Goal: Task Accomplishment & Management: Use online tool/utility

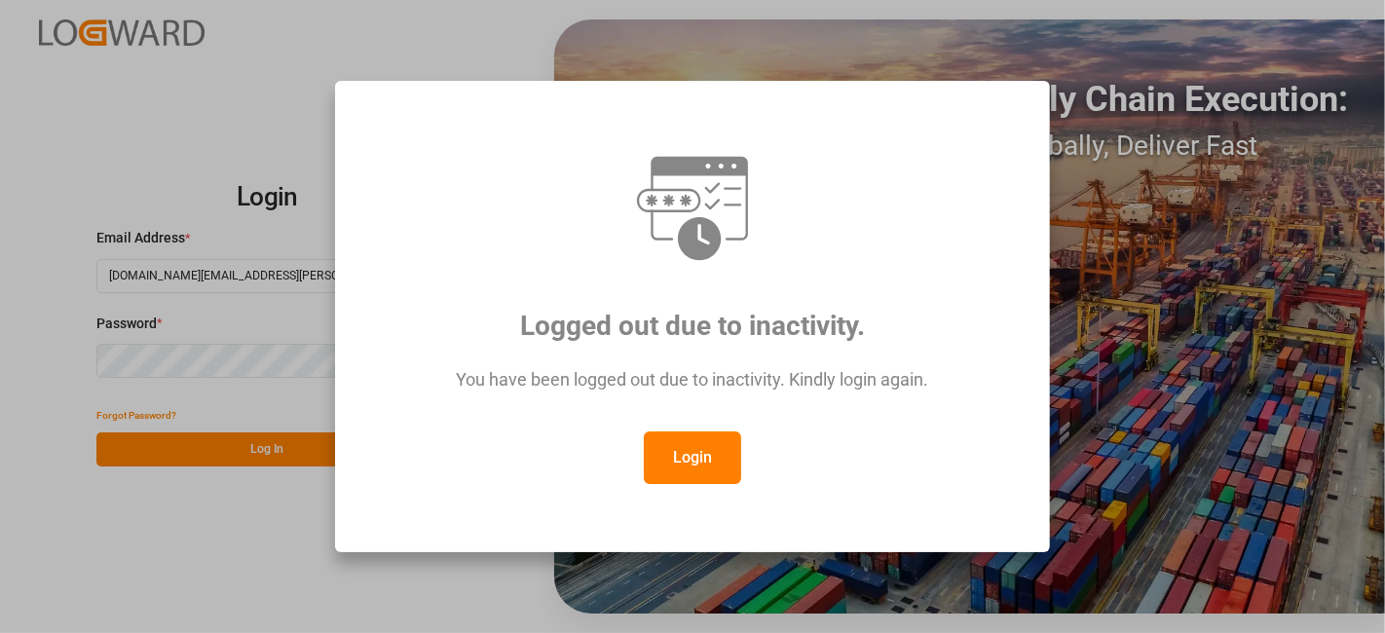
click at [695, 458] on button "Login" at bounding box center [692, 458] width 97 height 53
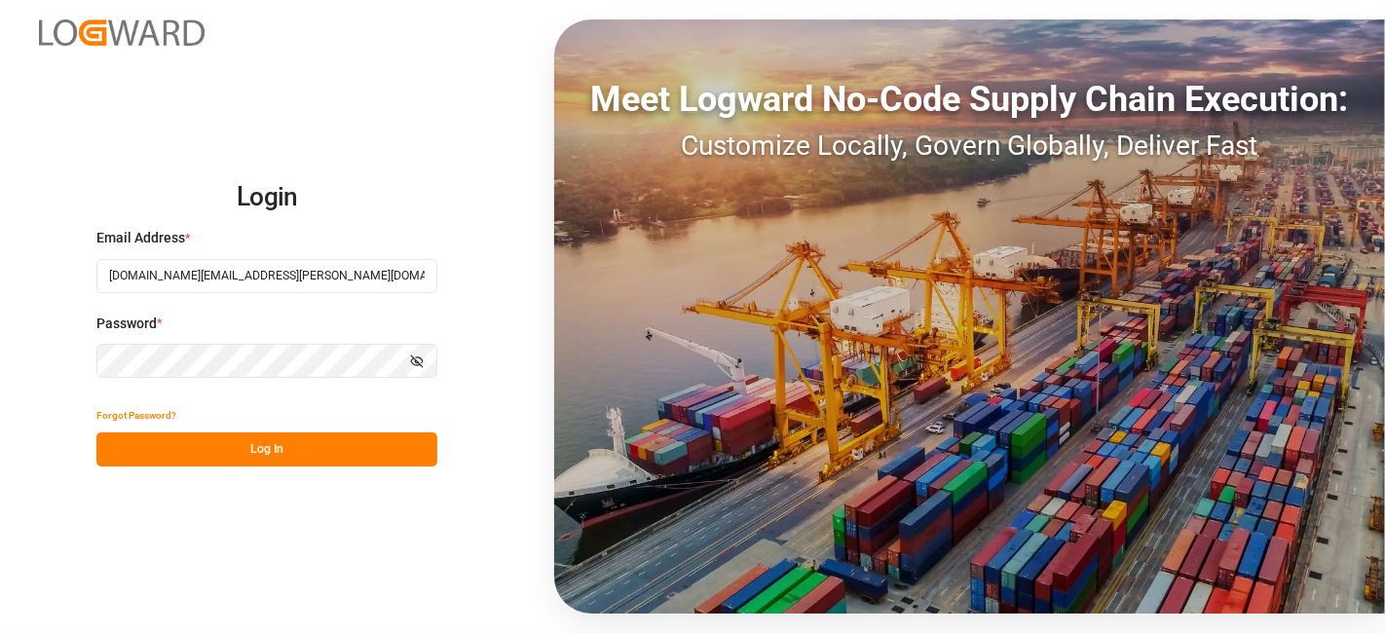
click at [305, 433] on button "Log In" at bounding box center [266, 450] width 341 height 34
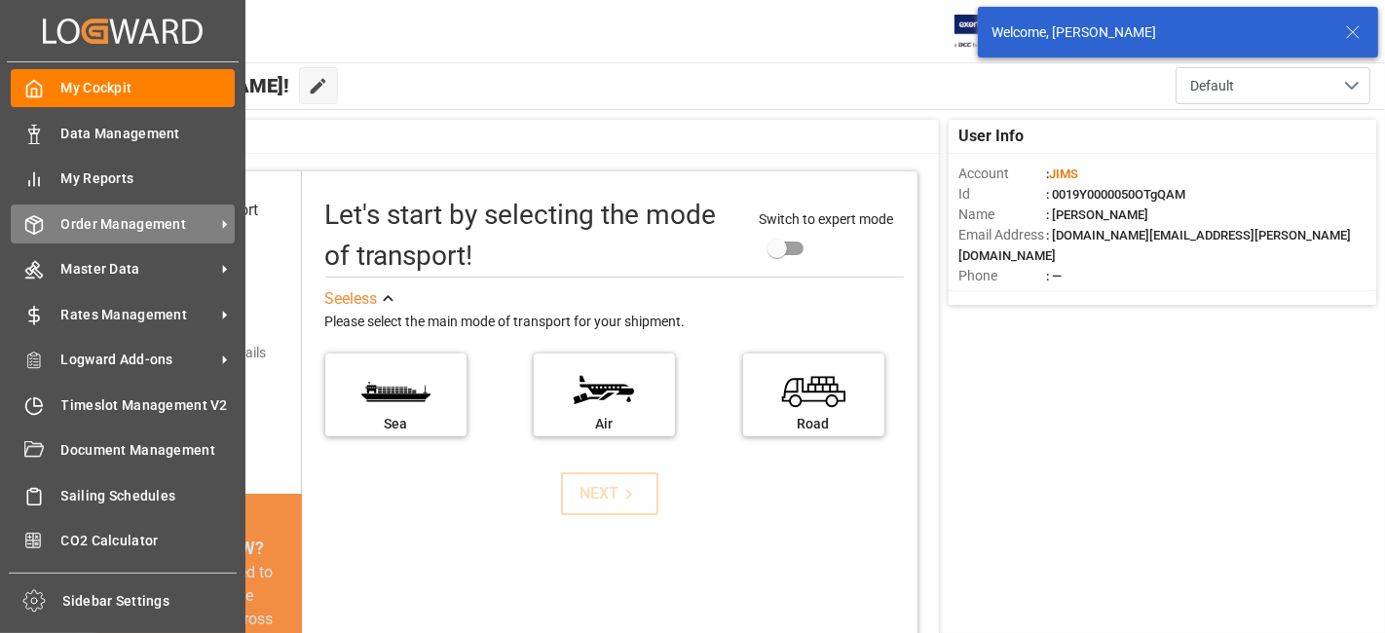
click at [128, 231] on span "Order Management" at bounding box center [138, 224] width 154 height 20
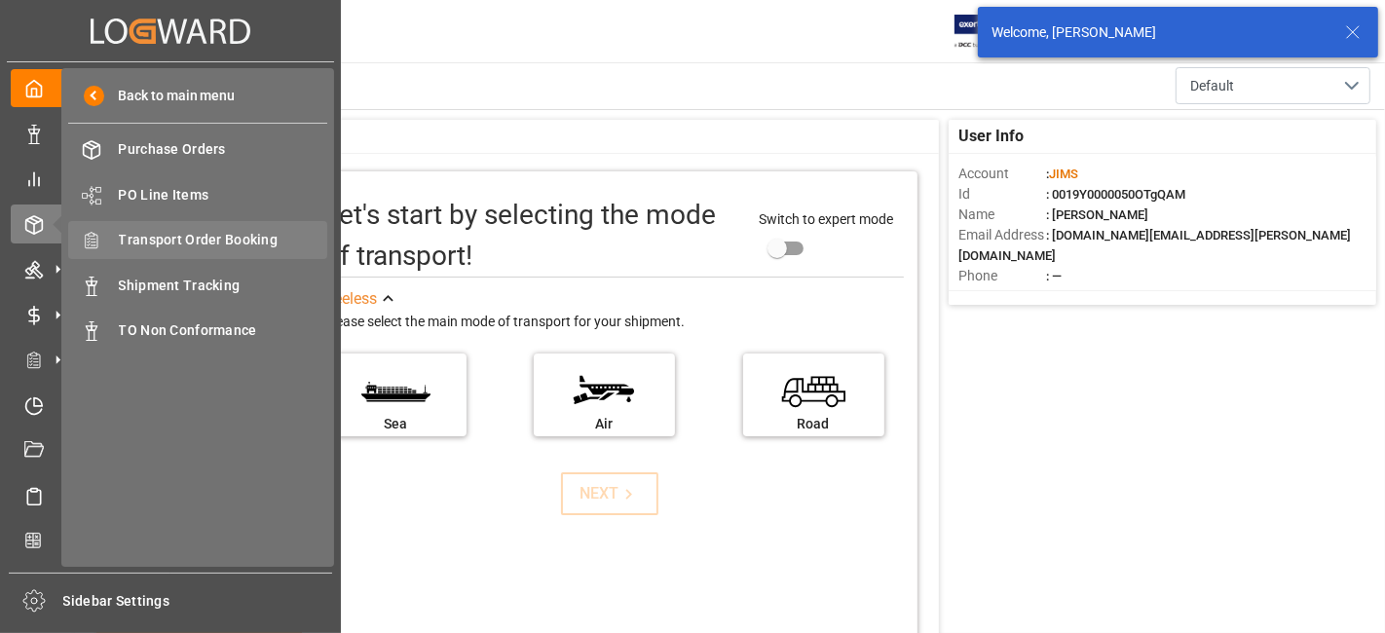
click at [245, 238] on span "Transport Order Booking" at bounding box center [223, 240] width 209 height 20
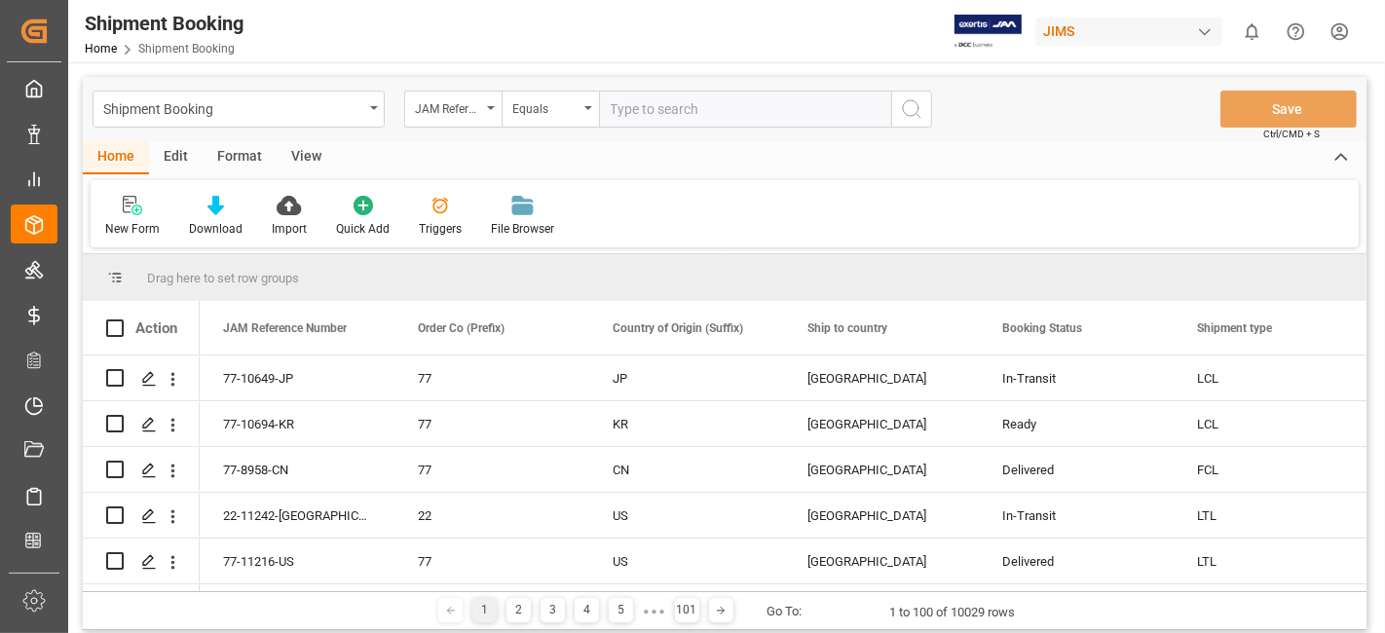
click at [631, 117] on input "text" at bounding box center [745, 109] width 292 height 37
type input "77-10738-CN"
click at [923, 116] on button "search button" at bounding box center [911, 109] width 41 height 37
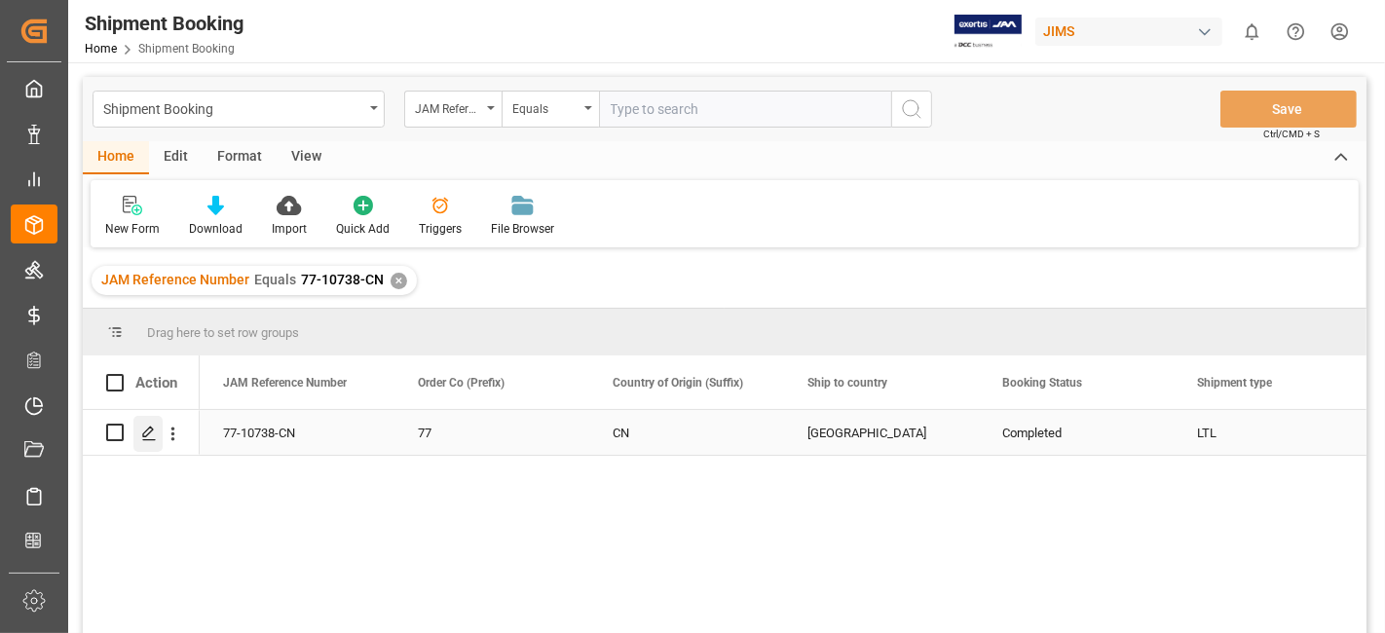
click at [158, 433] on div "Press SPACE to select this row." at bounding box center [147, 434] width 29 height 36
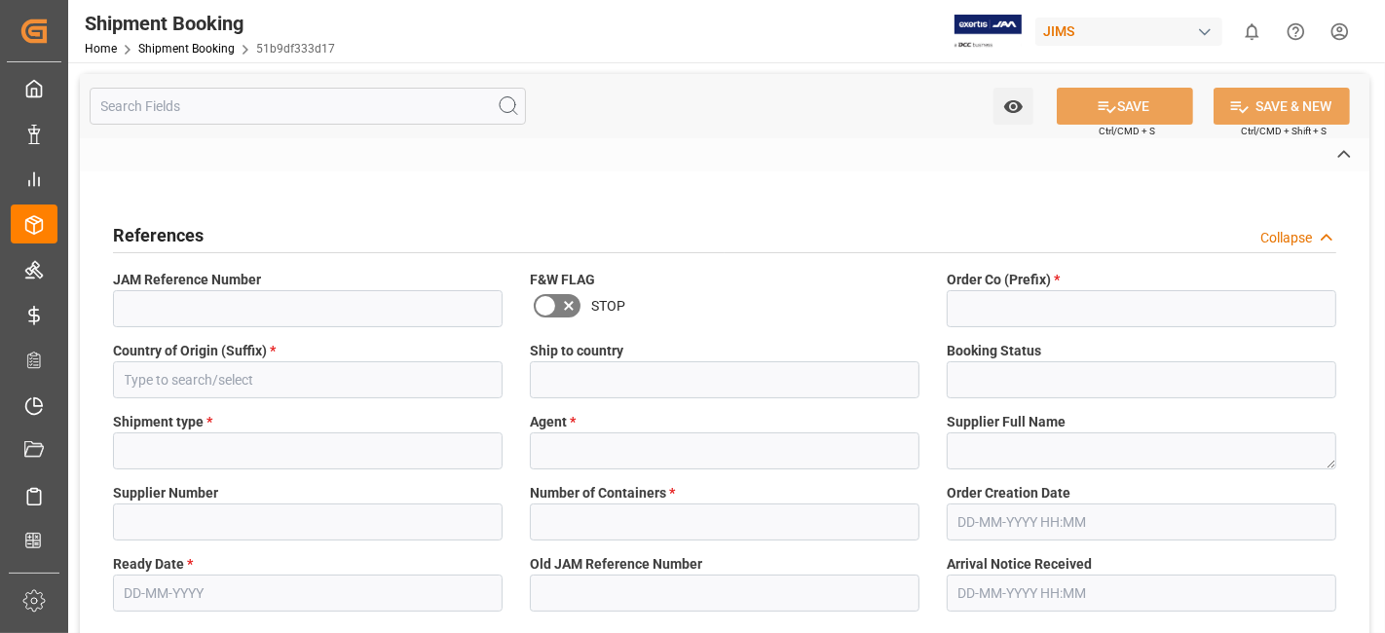
type input "77-10738-CN"
type input "77"
type input "CN"
type input "Canada"
type input "Completed"
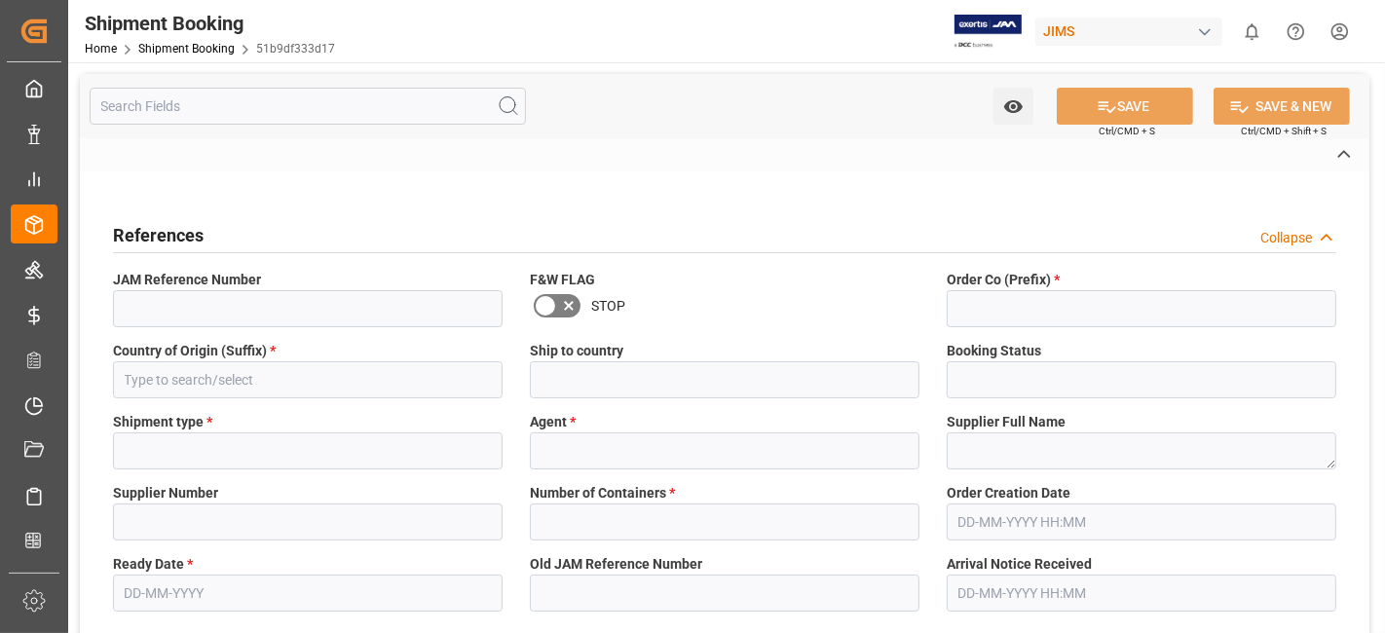
type input "LTL"
type input "JangGyu Kim"
type textarea "TEAC - TASCAM"
type input "477028"
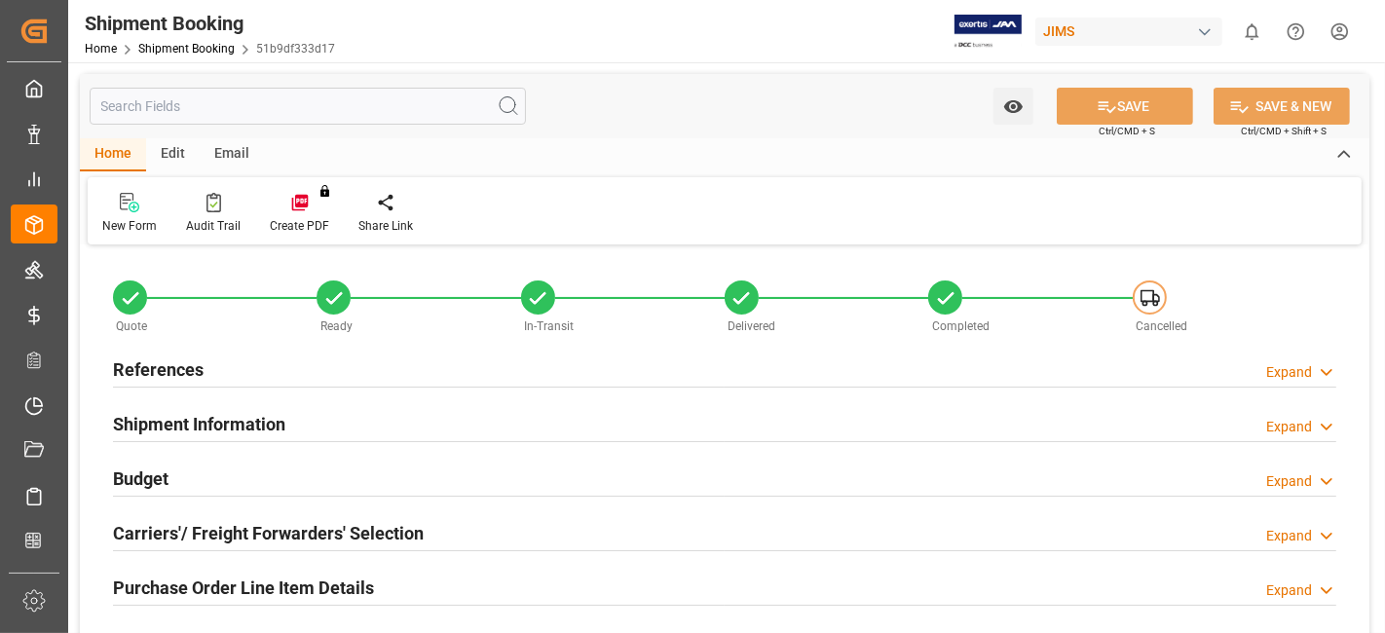
type input "0"
type input "10-09-2025"
click at [189, 362] on h2 "References" at bounding box center [158, 370] width 91 height 26
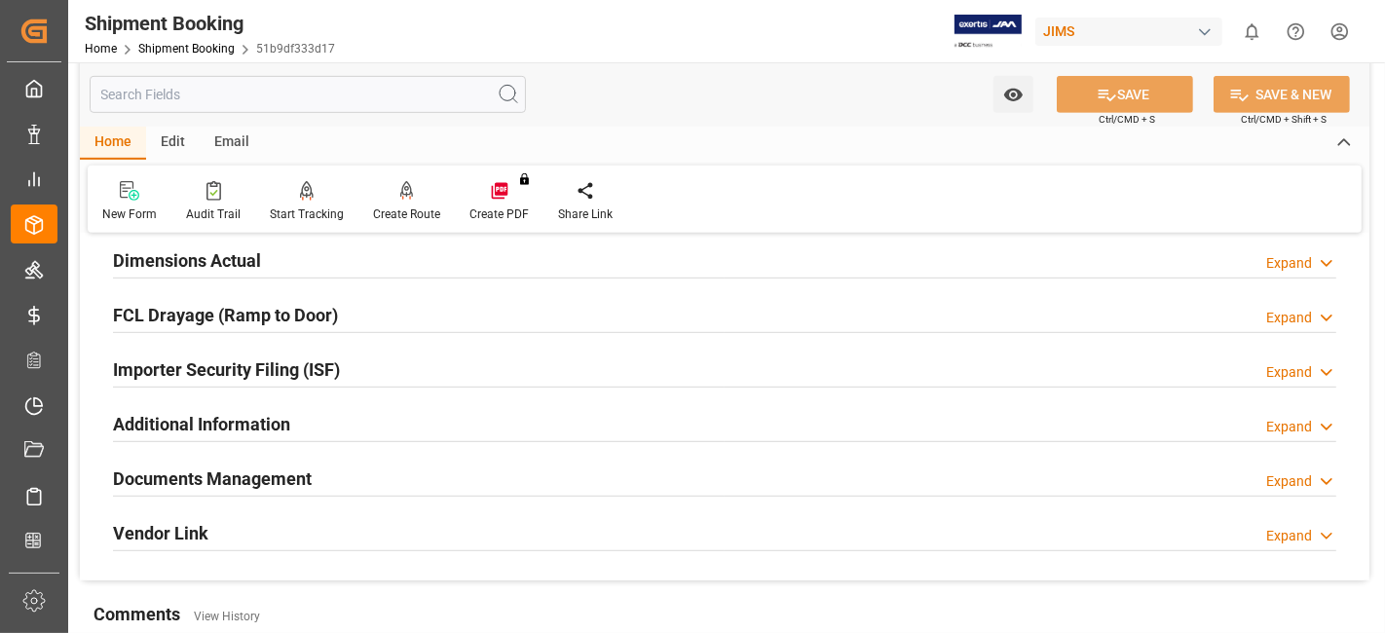
scroll to position [974, 0]
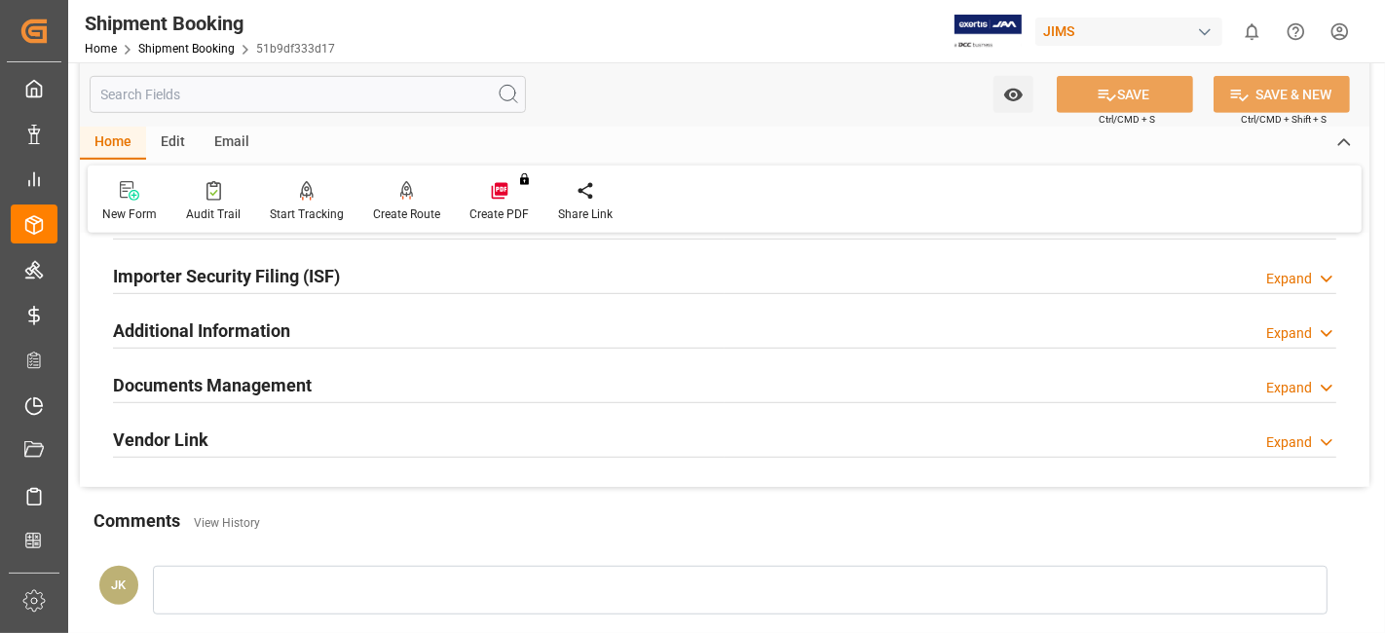
click at [195, 385] on h2 "Documents Management" at bounding box center [212, 385] width 199 height 26
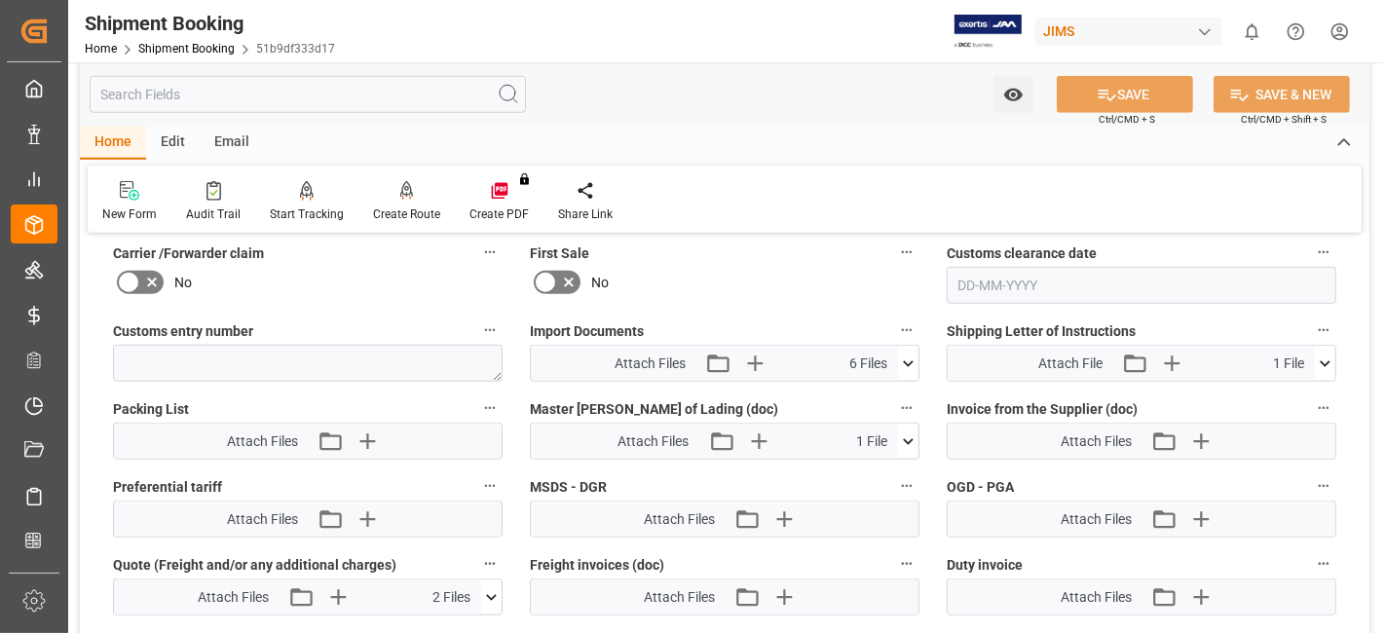
scroll to position [1515, 0]
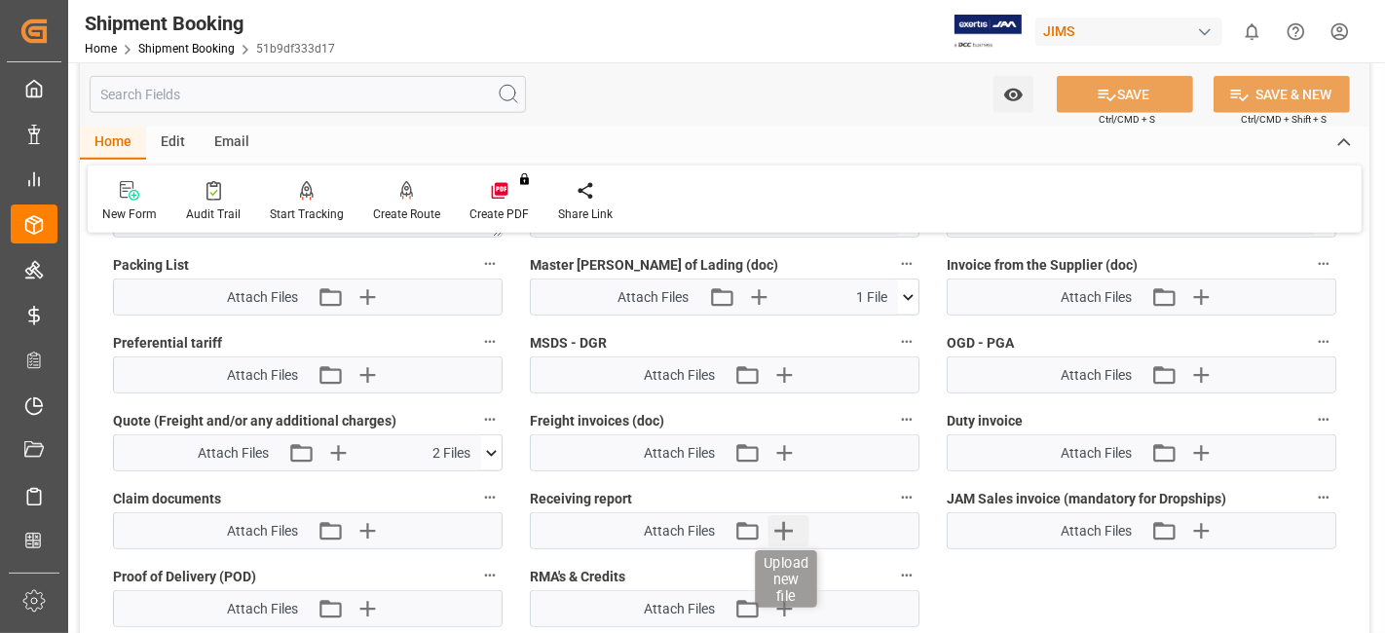
click at [776, 524] on icon "button" at bounding box center [784, 530] width 31 height 31
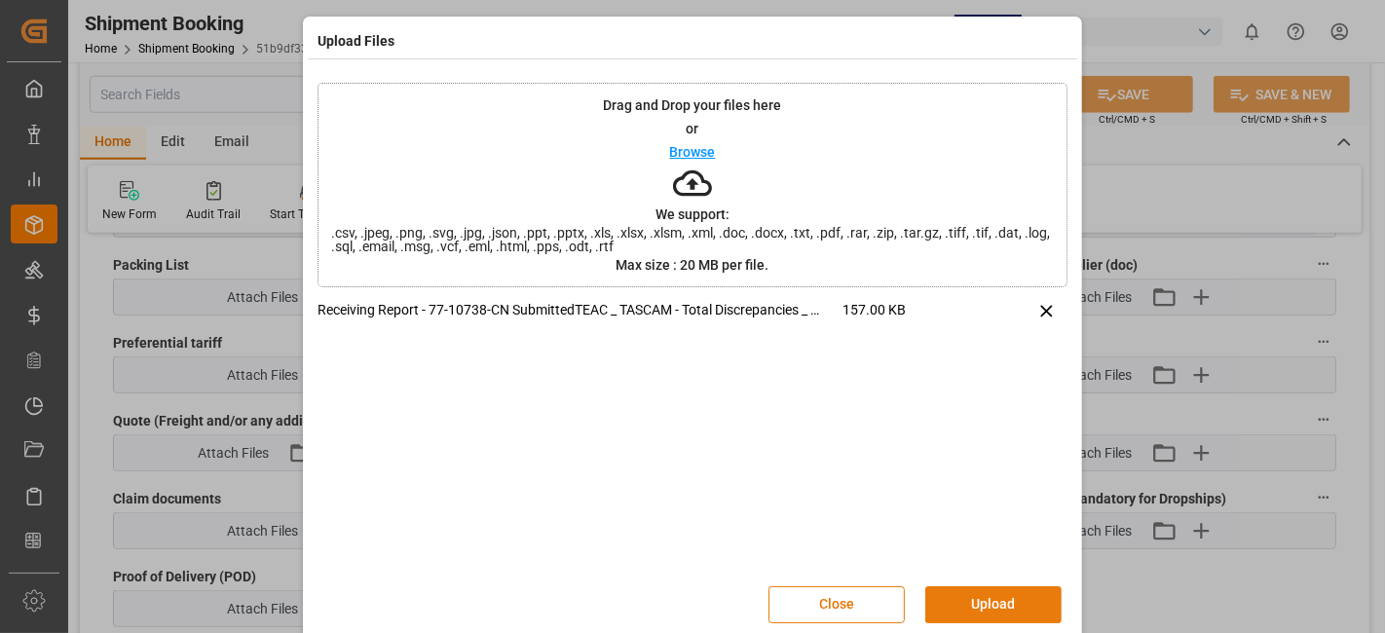
click at [976, 615] on button "Upload" at bounding box center [993, 604] width 136 height 37
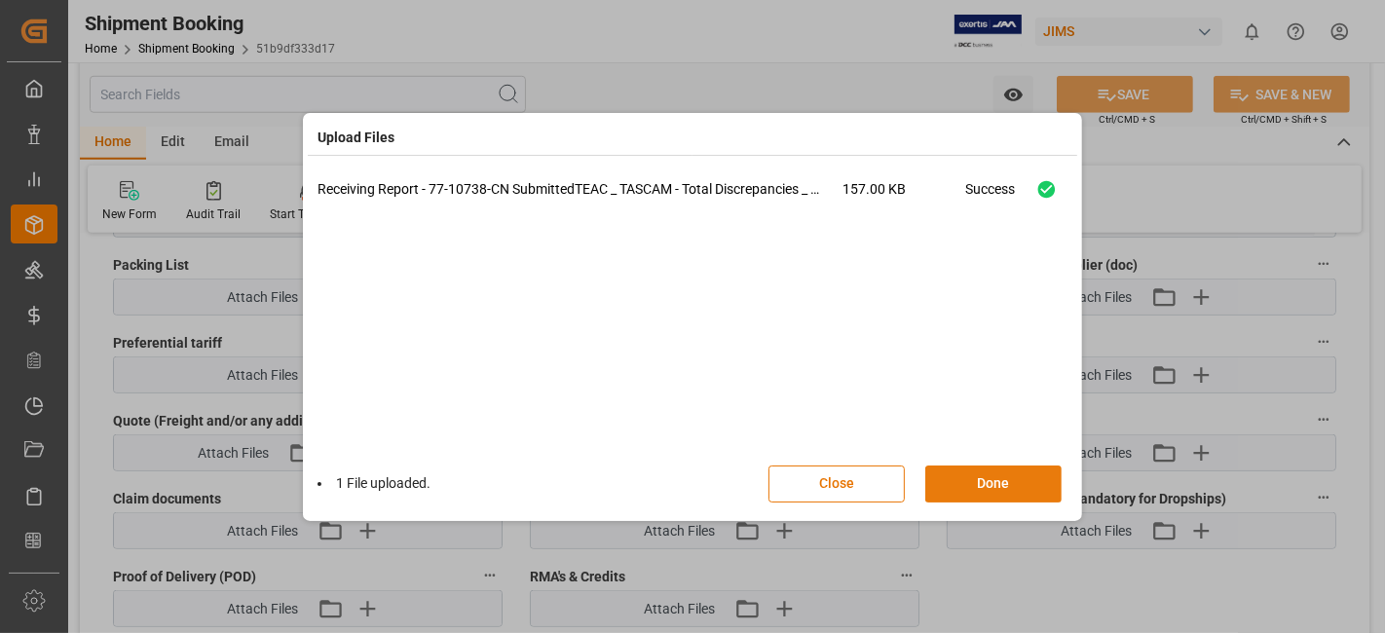
click at [962, 494] on button "Done" at bounding box center [993, 484] width 136 height 37
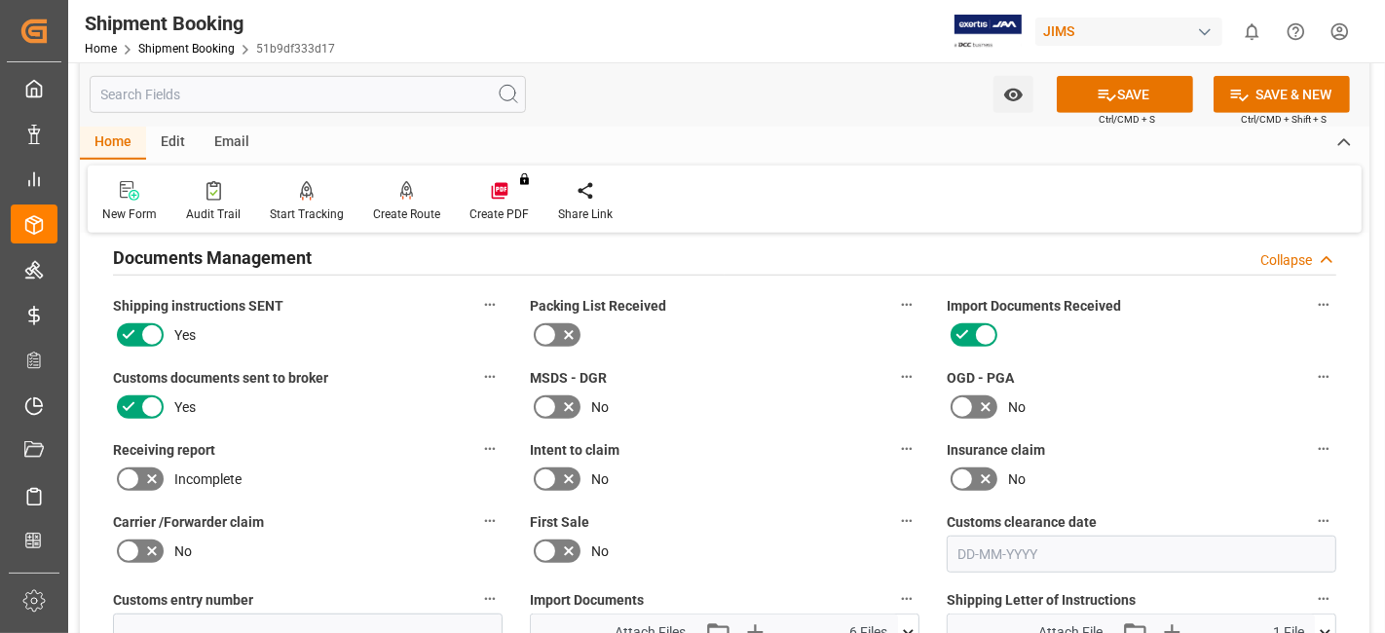
scroll to position [1082, 0]
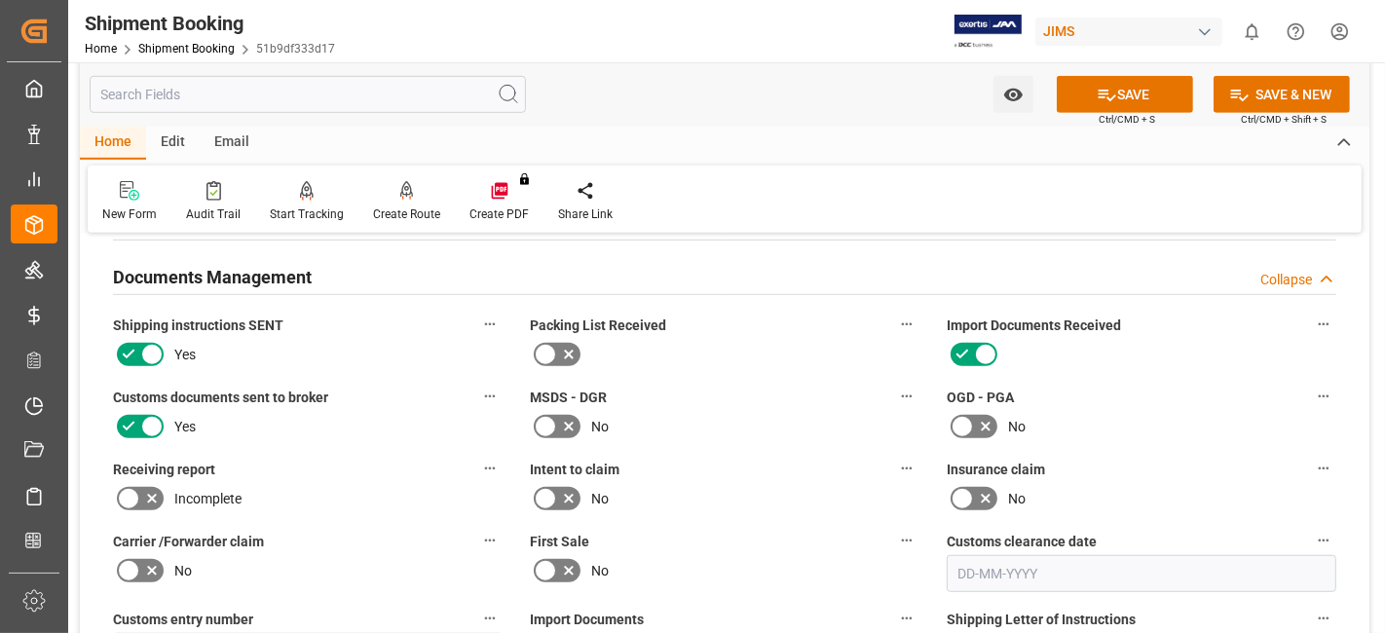
click at [153, 487] on icon at bounding box center [151, 498] width 23 height 23
click at [0, 0] on input "checkbox" at bounding box center [0, 0] width 0 height 0
click at [1098, 91] on icon at bounding box center [1107, 95] width 20 height 20
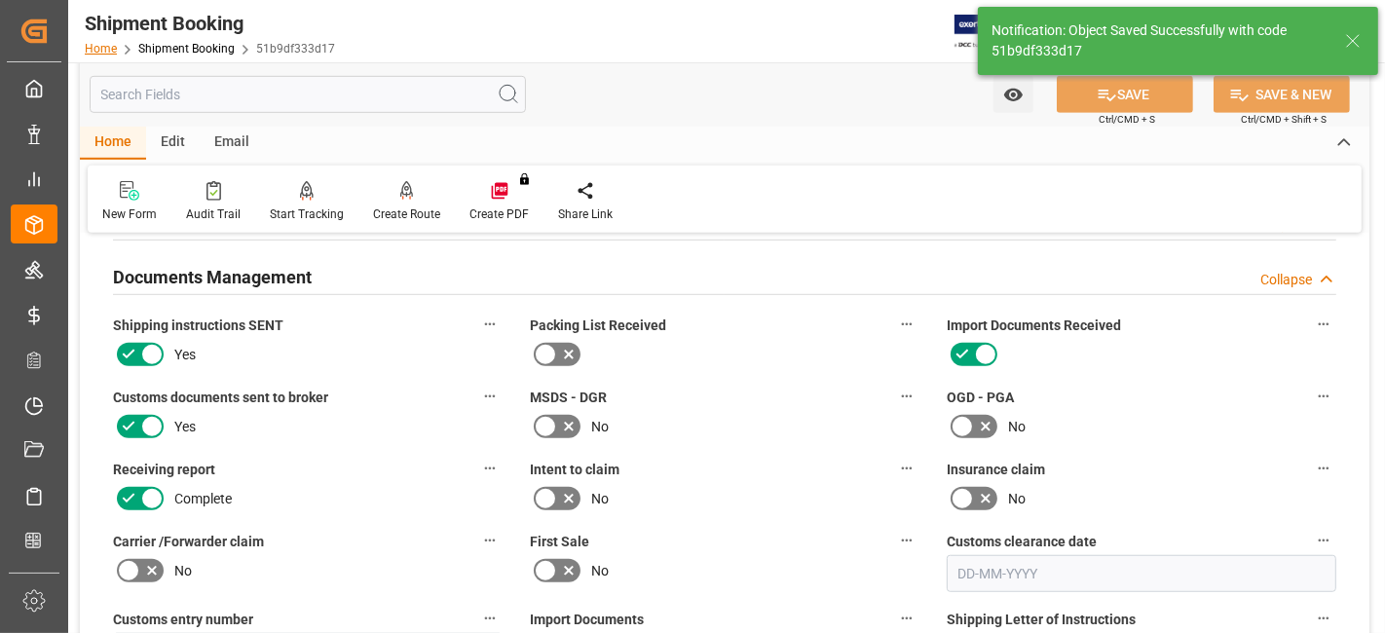
scroll to position [693, 0]
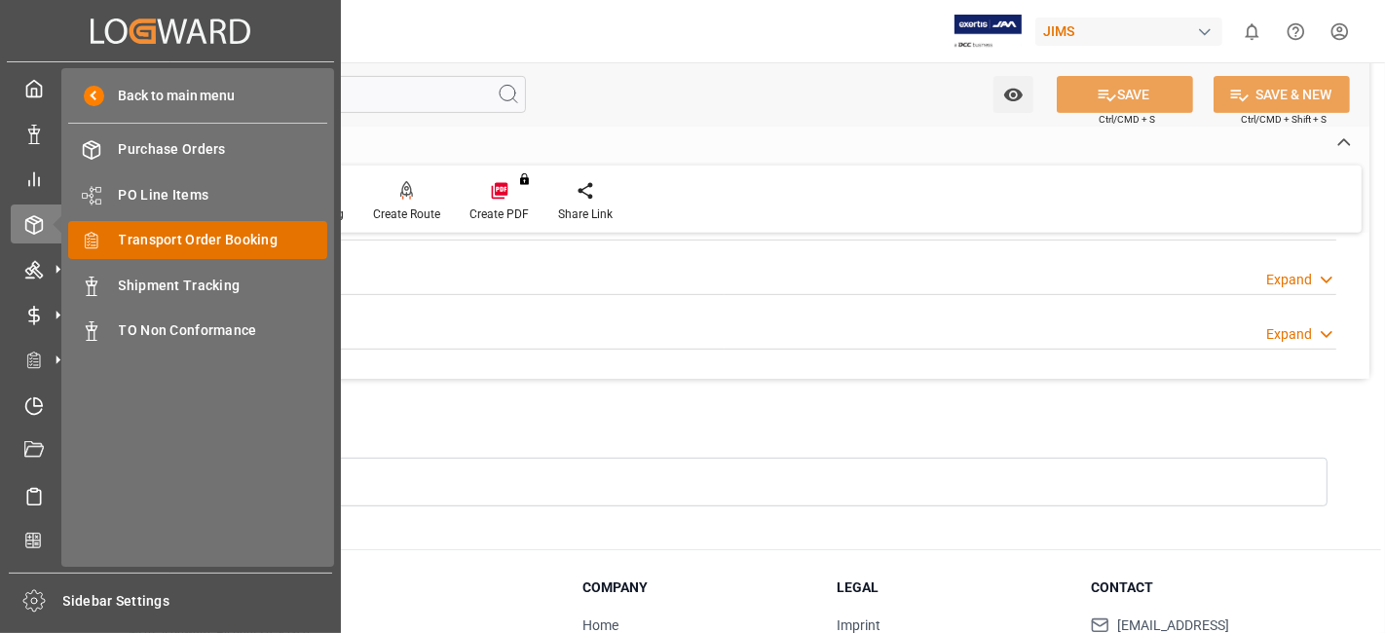
click at [253, 242] on span "Transport Order Booking" at bounding box center [223, 240] width 209 height 20
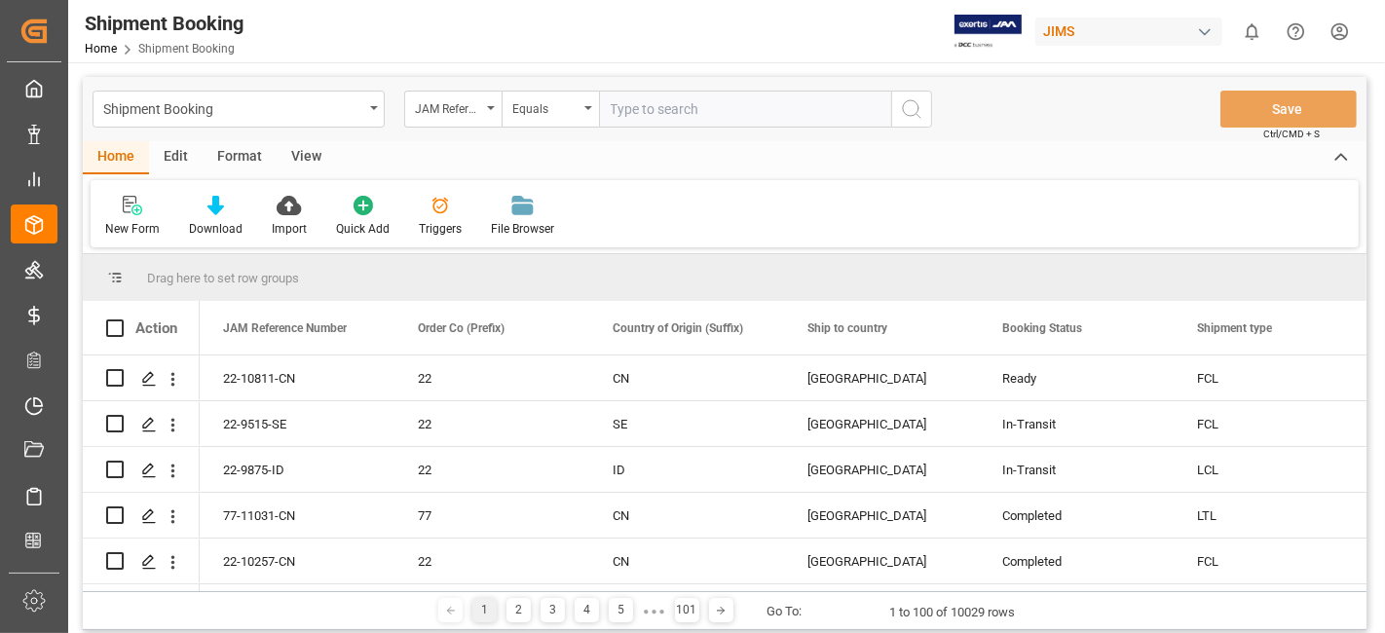
click at [662, 108] on input "text" at bounding box center [745, 109] width 292 height 37
paste input "77-11027-US"
type input "77-11027-US"
click at [925, 105] on button "search button" at bounding box center [911, 109] width 41 height 37
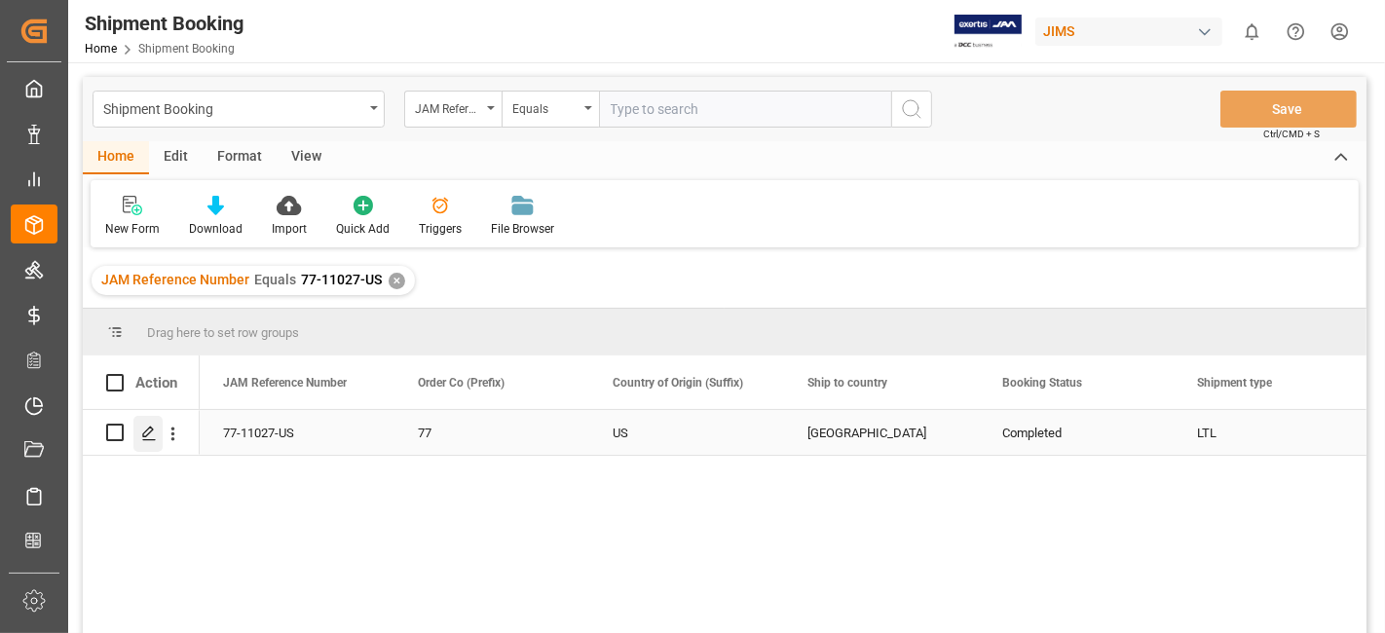
click at [141, 434] on icon "Press SPACE to select this row." at bounding box center [149, 434] width 16 height 16
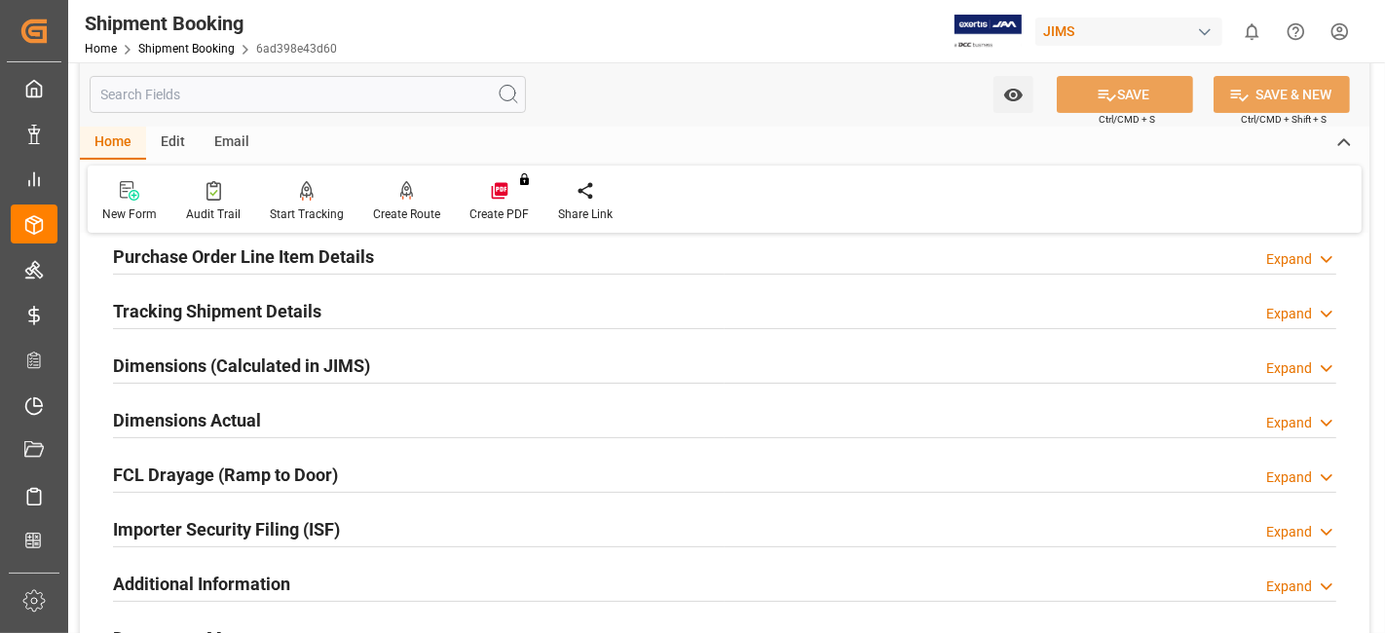
scroll to position [433, 0]
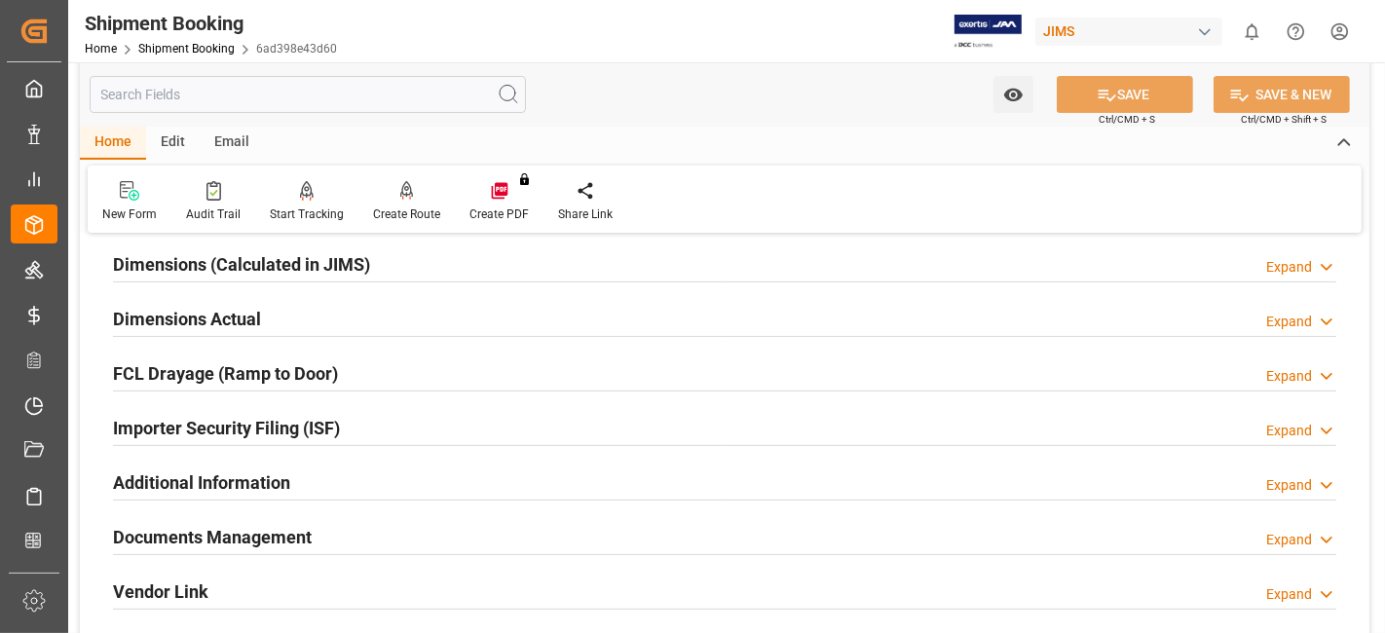
click at [370, 538] on div "Documents Management Expand" at bounding box center [724, 535] width 1223 height 37
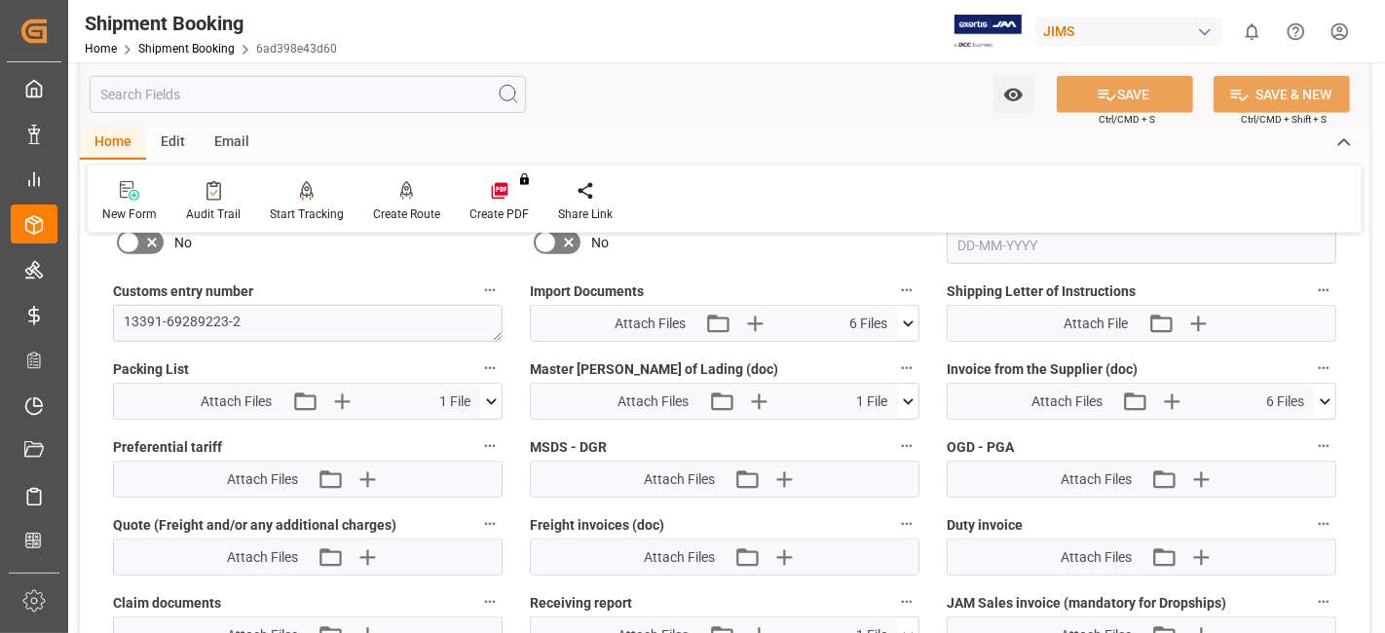
scroll to position [974, 0]
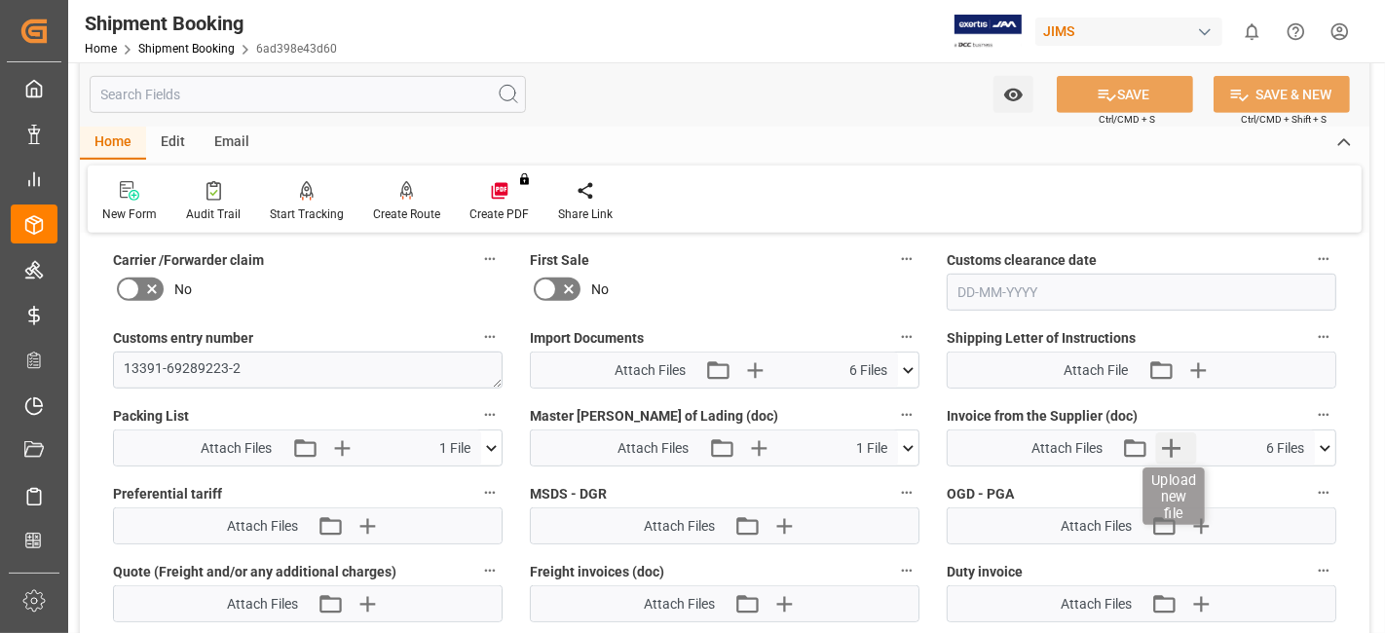
click at [1172, 450] on icon "button" at bounding box center [1171, 448] width 31 height 31
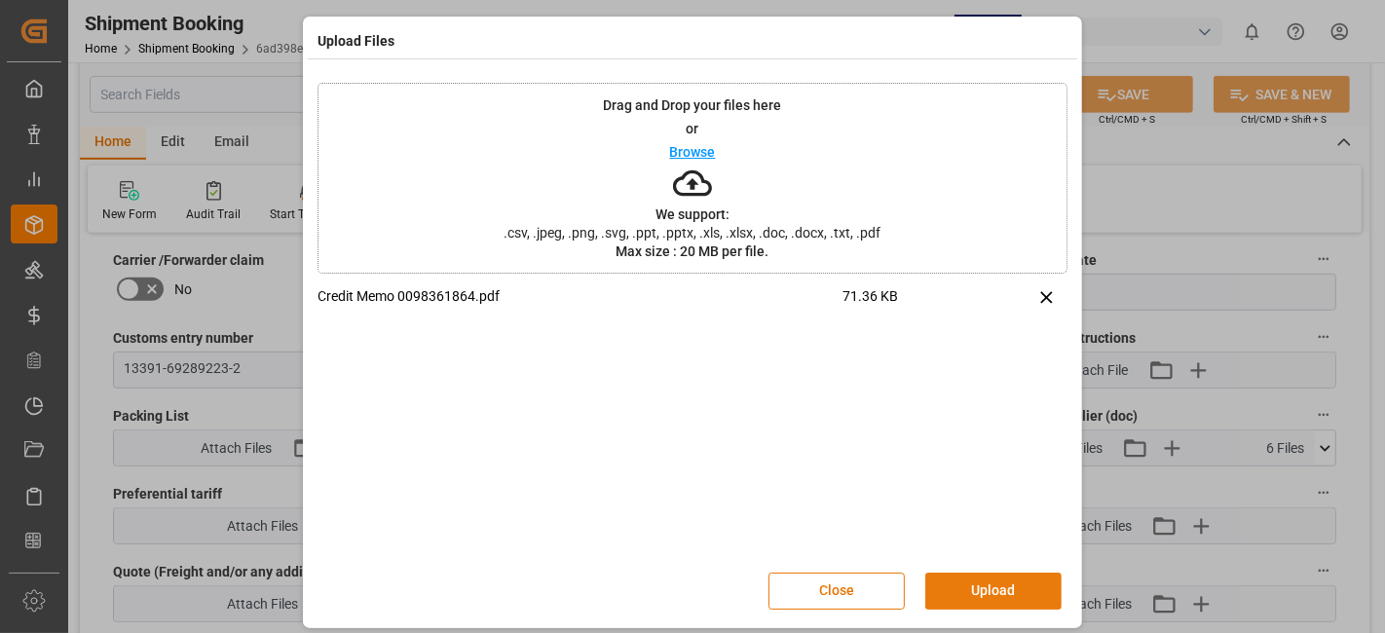
click at [994, 590] on button "Upload" at bounding box center [993, 591] width 136 height 37
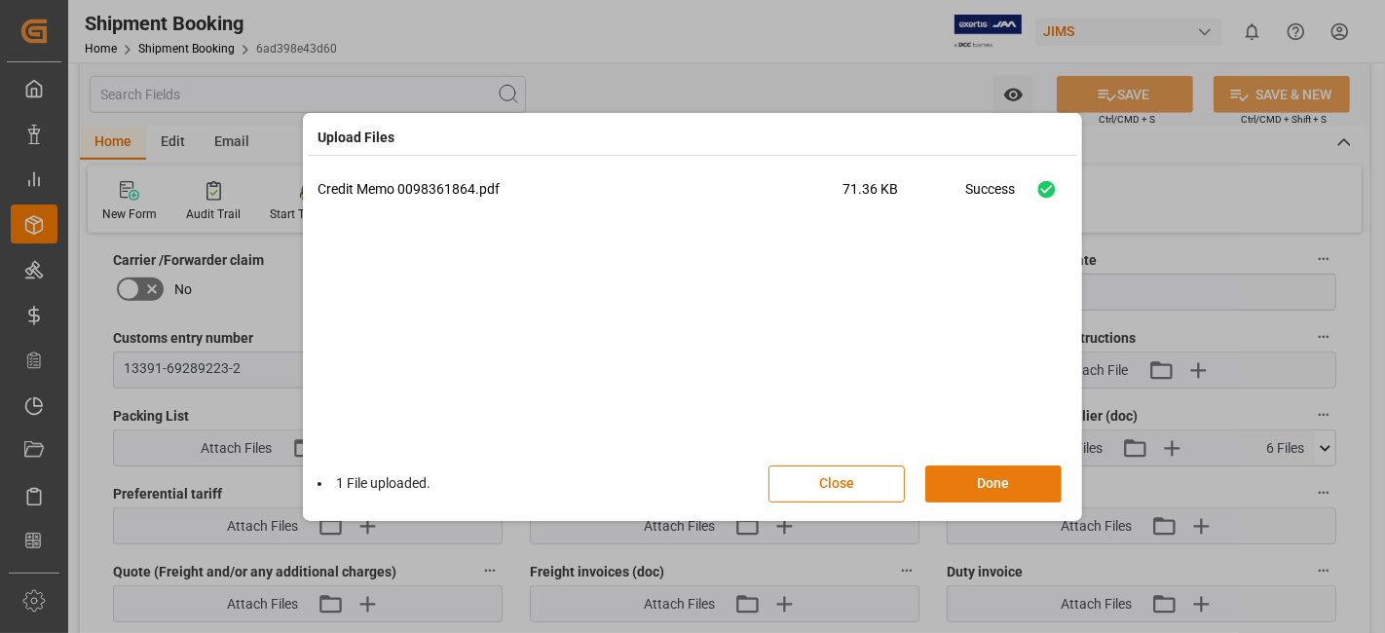
click at [962, 482] on button "Done" at bounding box center [993, 484] width 136 height 37
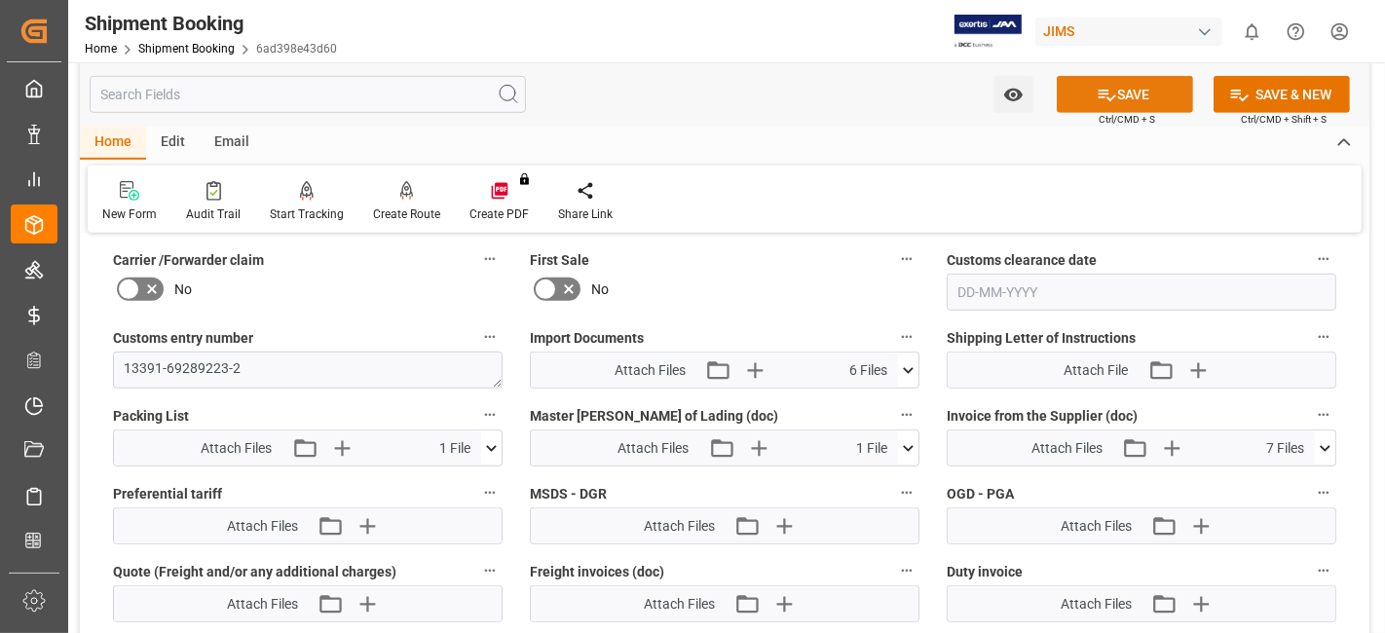
click at [1105, 101] on icon at bounding box center [1107, 95] width 20 height 20
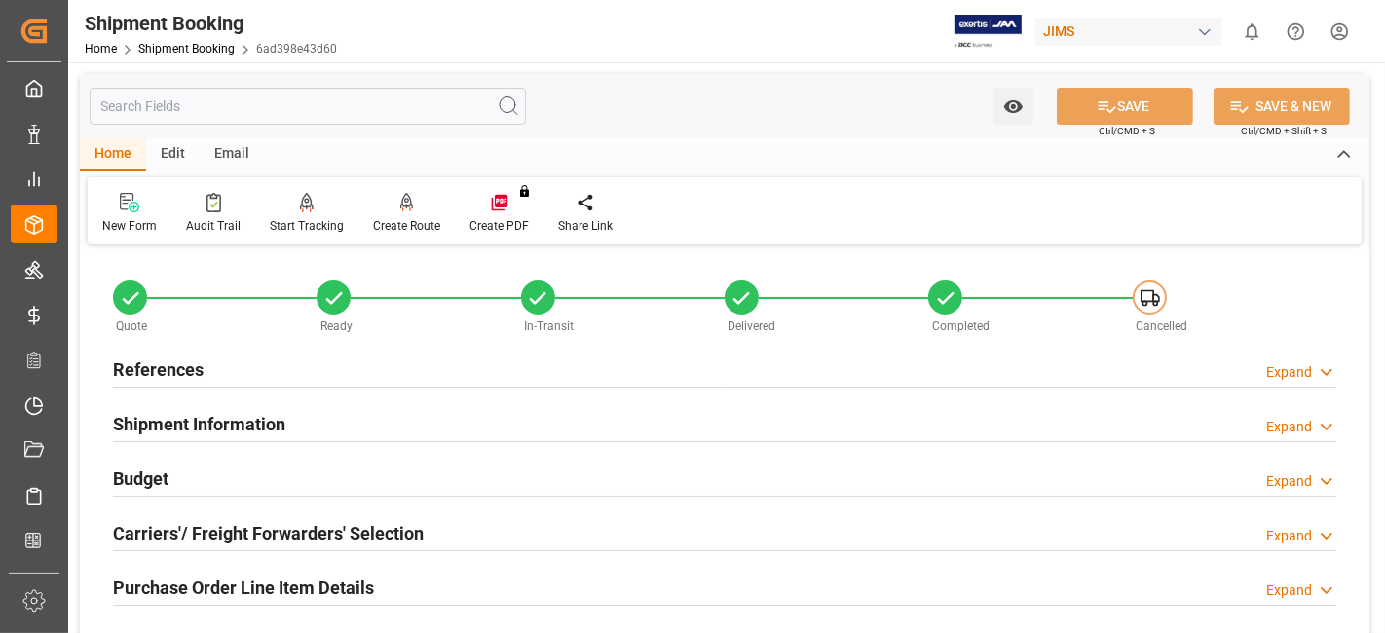
scroll to position [216, 0]
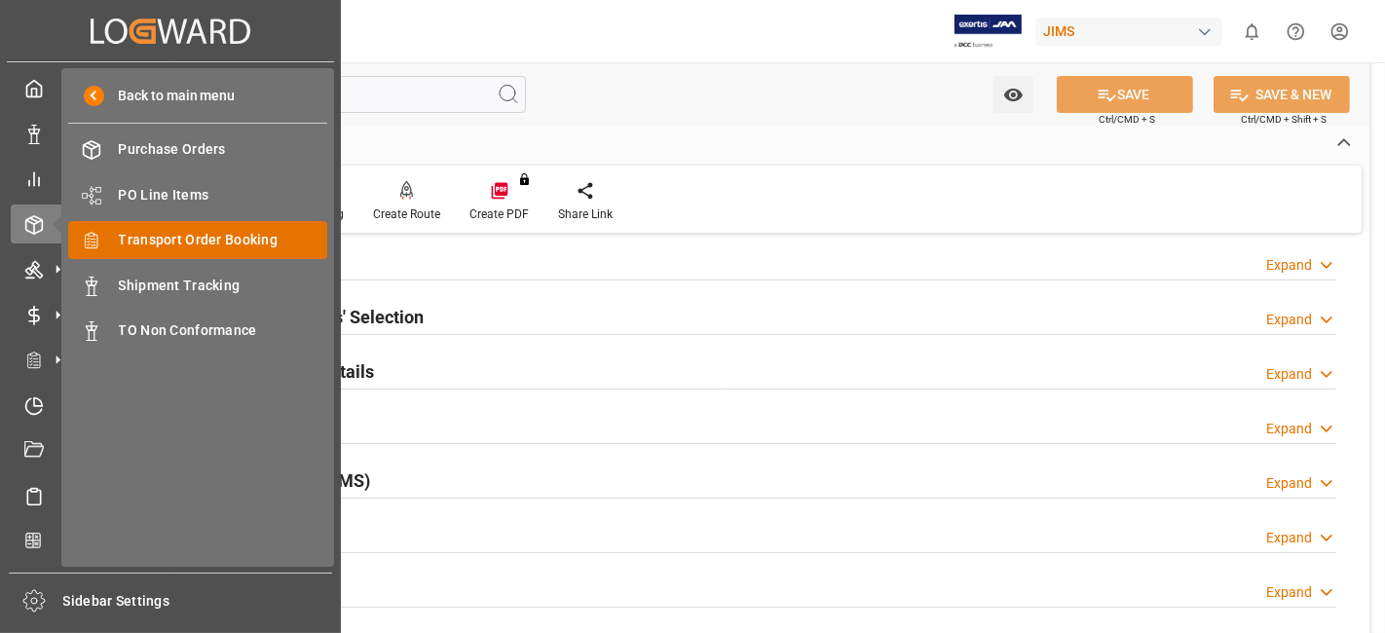
click at [264, 244] on span "Transport Order Booking" at bounding box center [223, 240] width 209 height 20
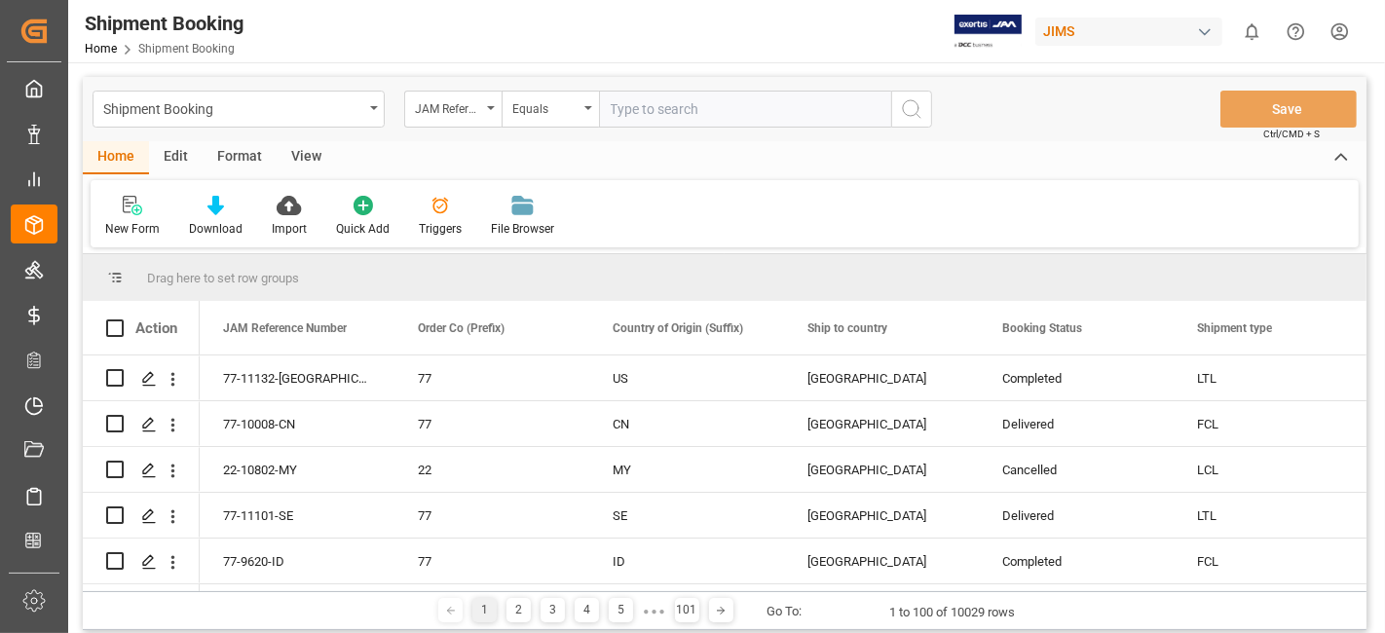
click at [639, 114] on input "text" at bounding box center [745, 109] width 292 height 37
click at [654, 111] on input "text" at bounding box center [745, 109] width 292 height 37
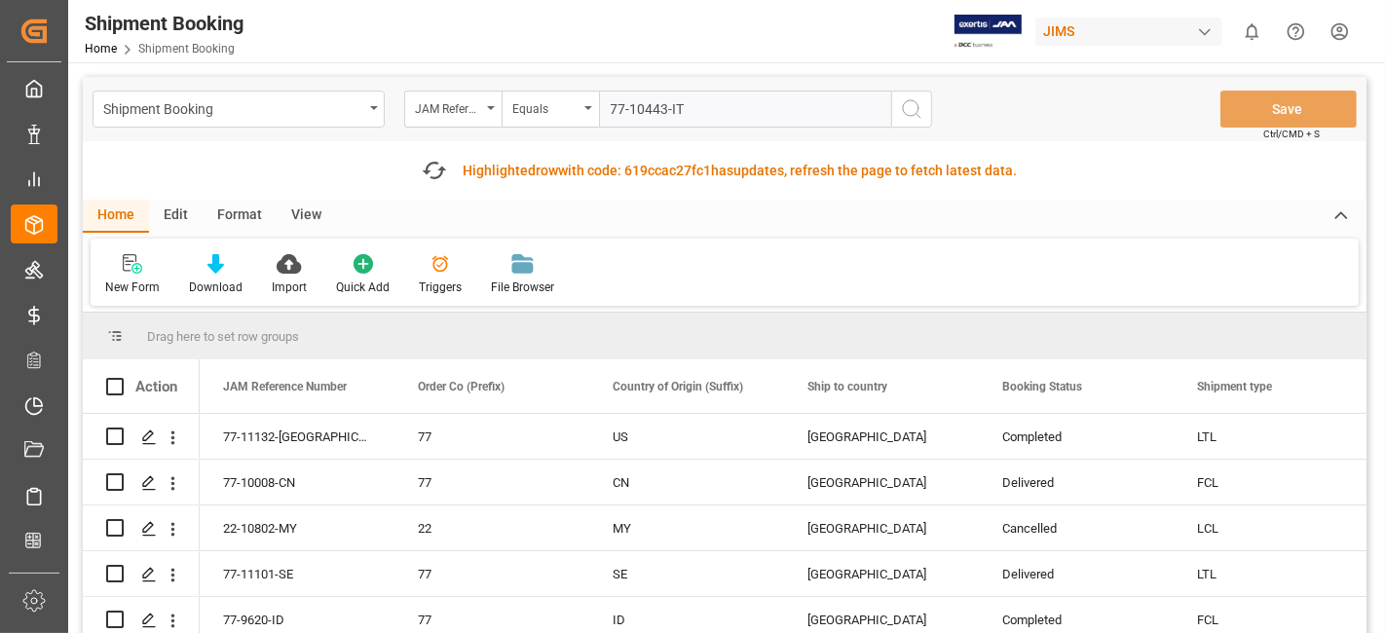
type input "77-10443-IT"
click at [906, 111] on icon "search button" at bounding box center [911, 108] width 23 height 23
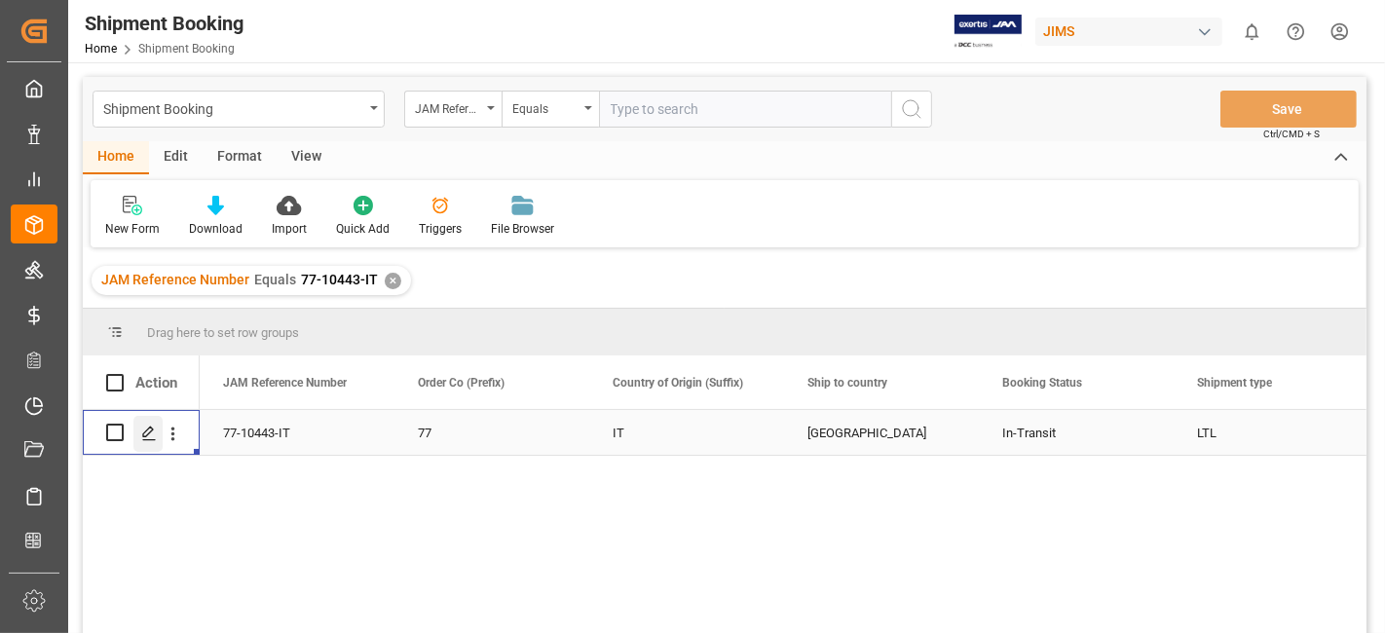
click at [157, 433] on div "Press SPACE to select this row." at bounding box center [147, 434] width 29 height 36
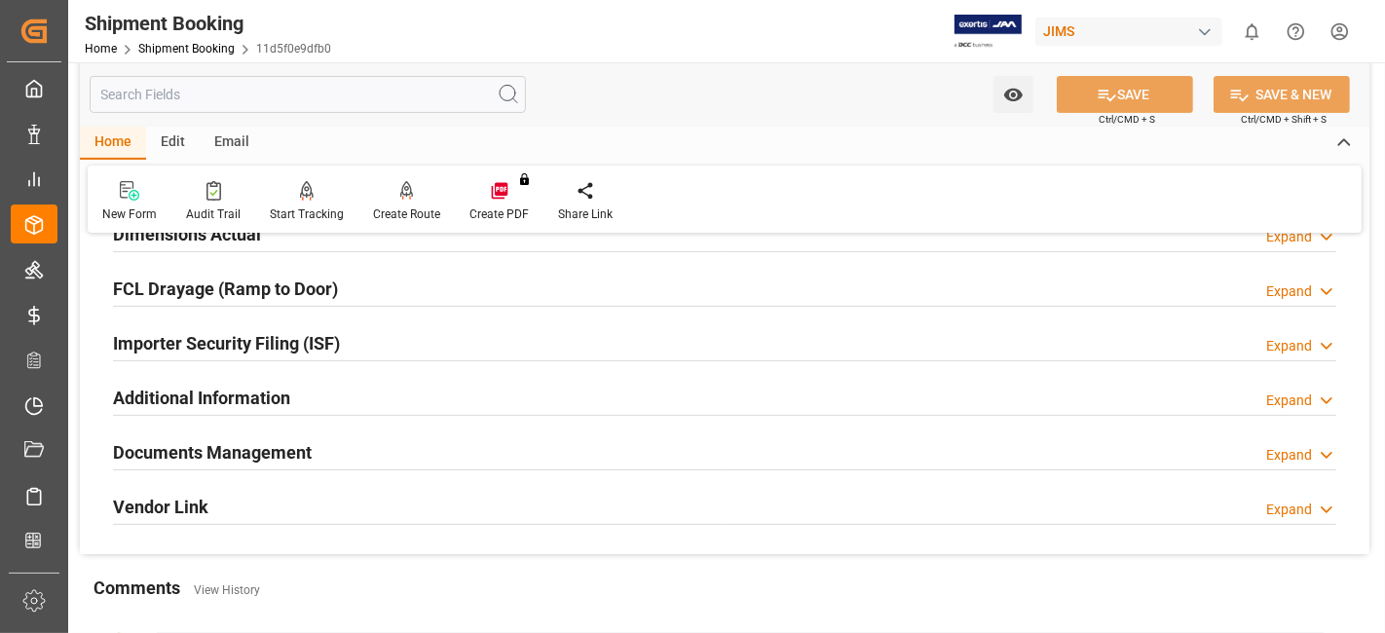
scroll to position [541, 0]
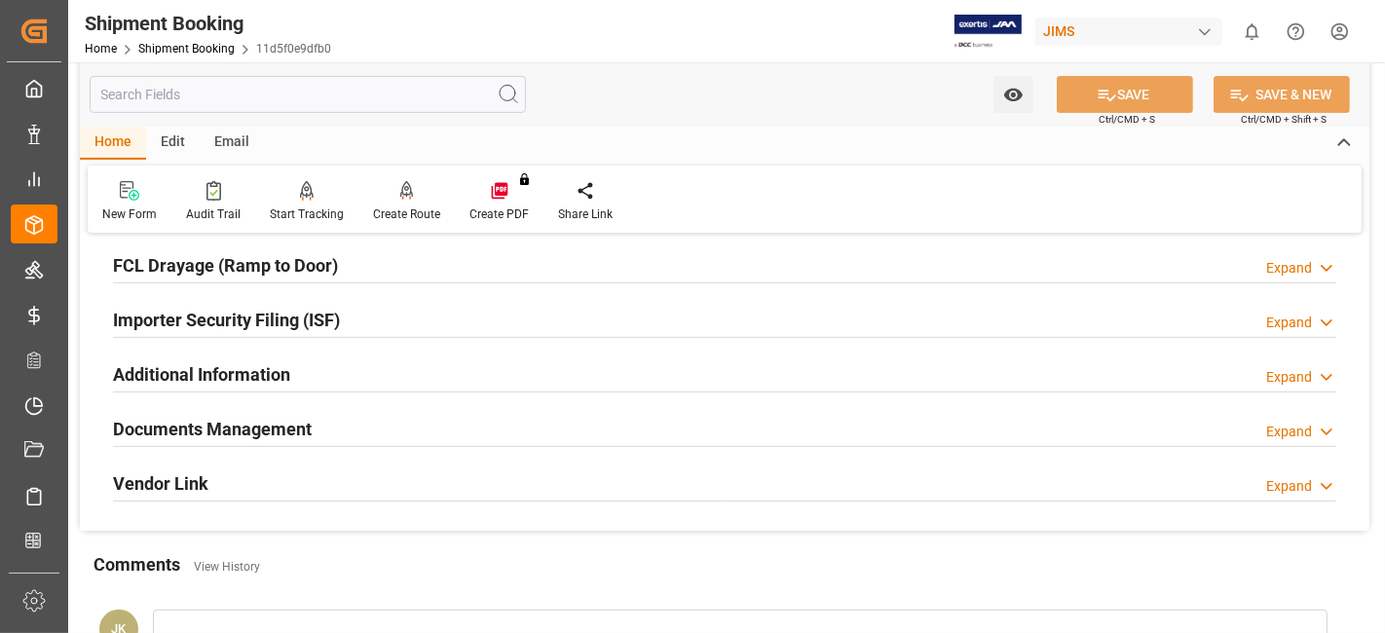
click at [192, 421] on h2 "Documents Management" at bounding box center [212, 429] width 199 height 26
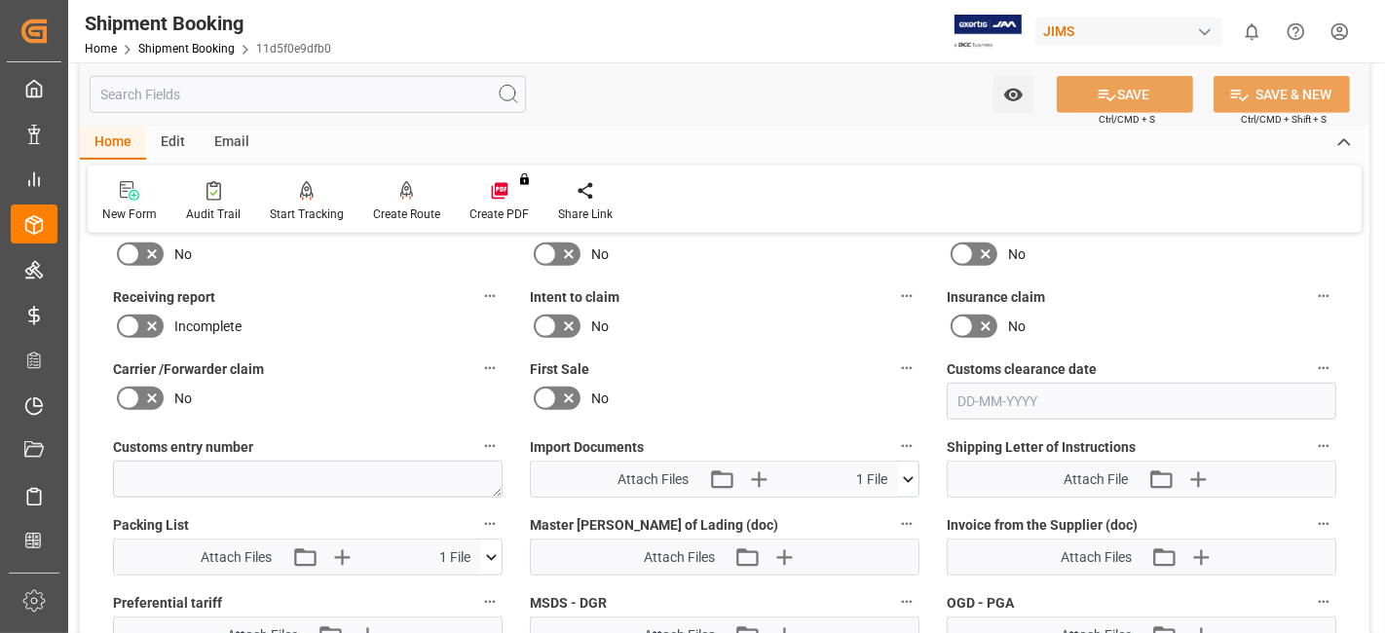
scroll to position [974, 0]
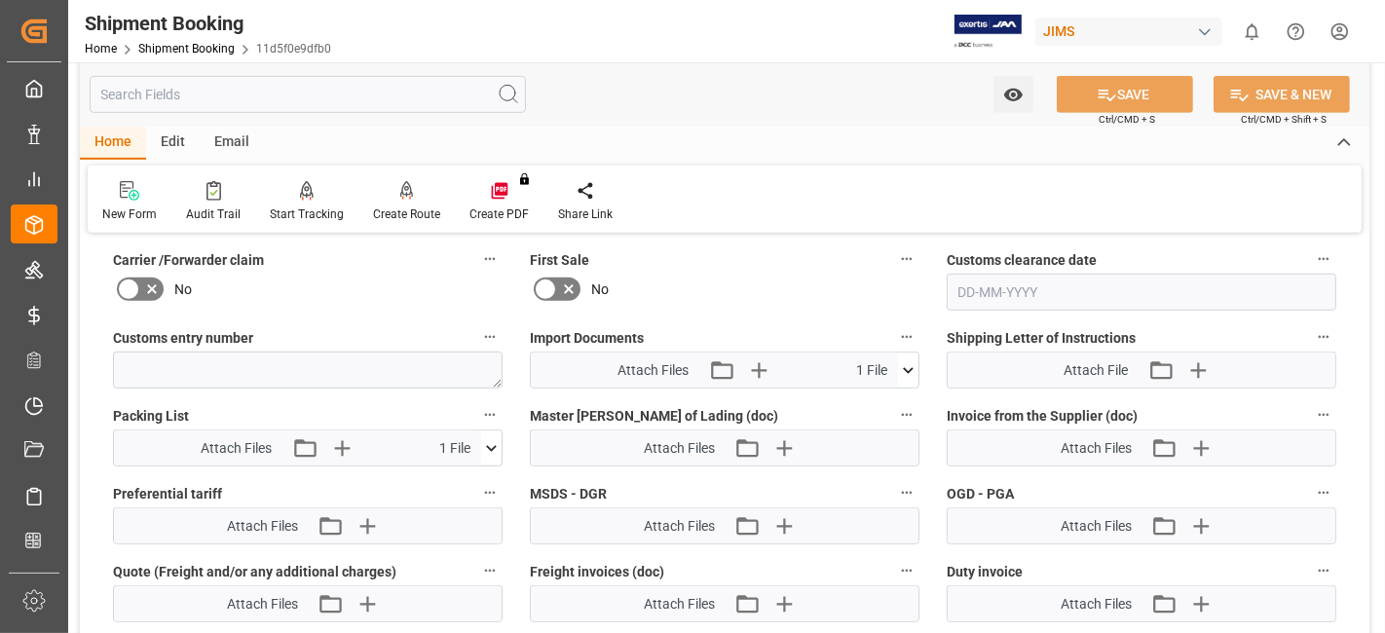
click at [902, 362] on icon at bounding box center [908, 370] width 20 height 20
click at [483, 442] on icon at bounding box center [491, 448] width 20 height 20
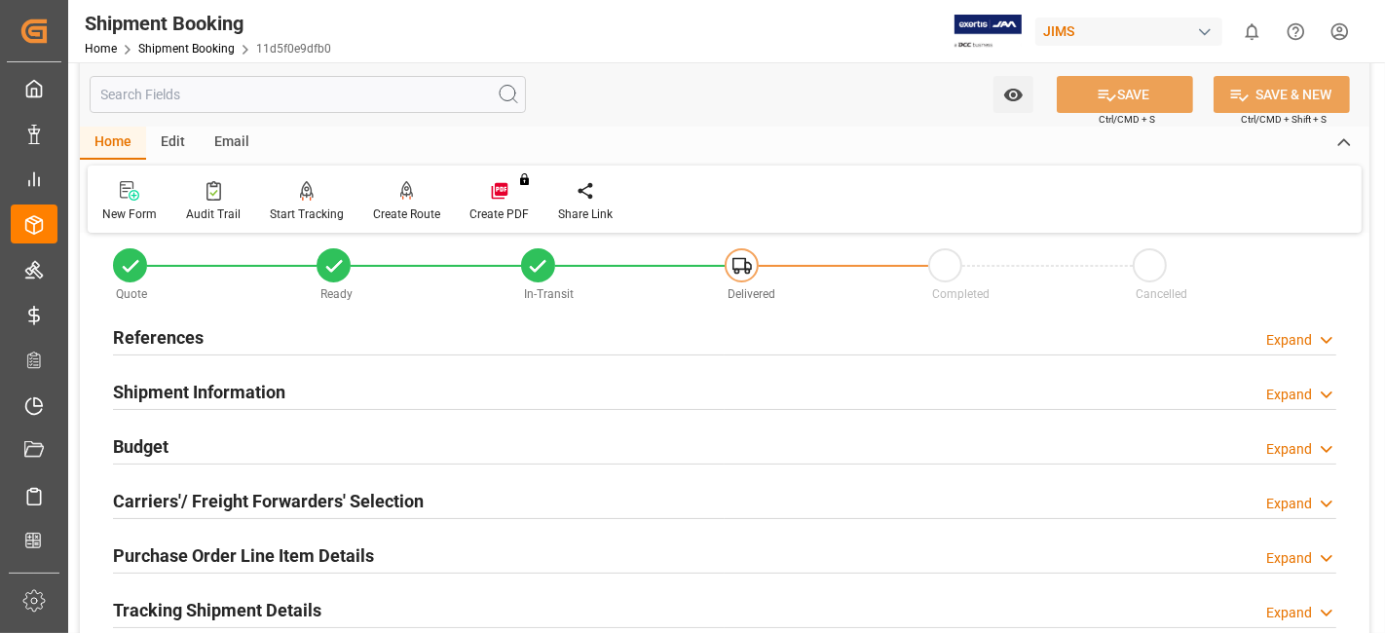
scroll to position [0, 0]
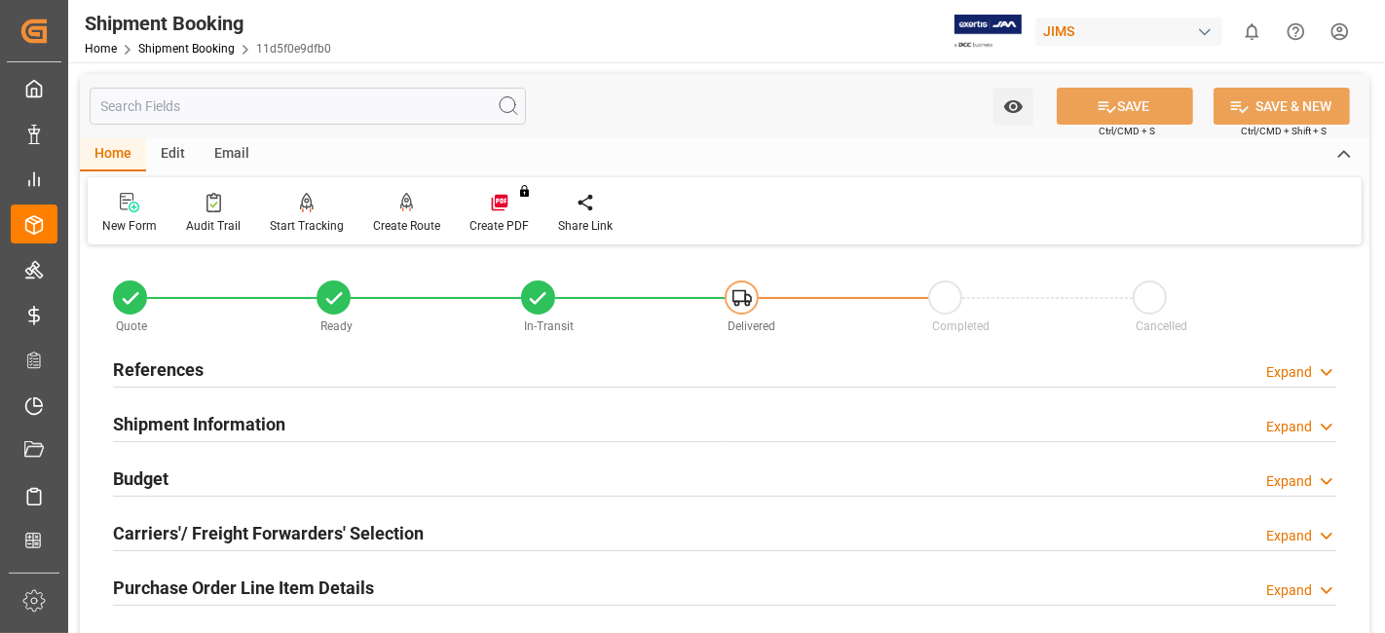
click at [195, 375] on h2 "References" at bounding box center [158, 370] width 91 height 26
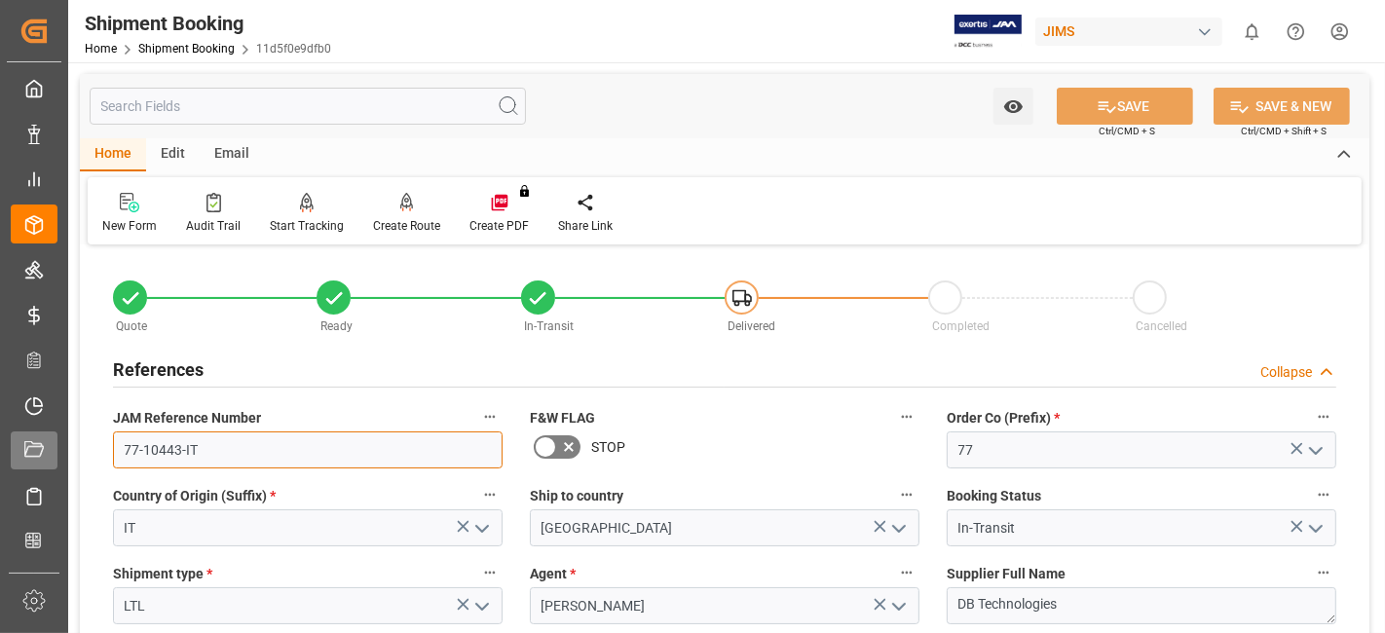
drag, startPoint x: 190, startPoint y: 455, endPoint x: 56, endPoint y: 442, distance: 134.1
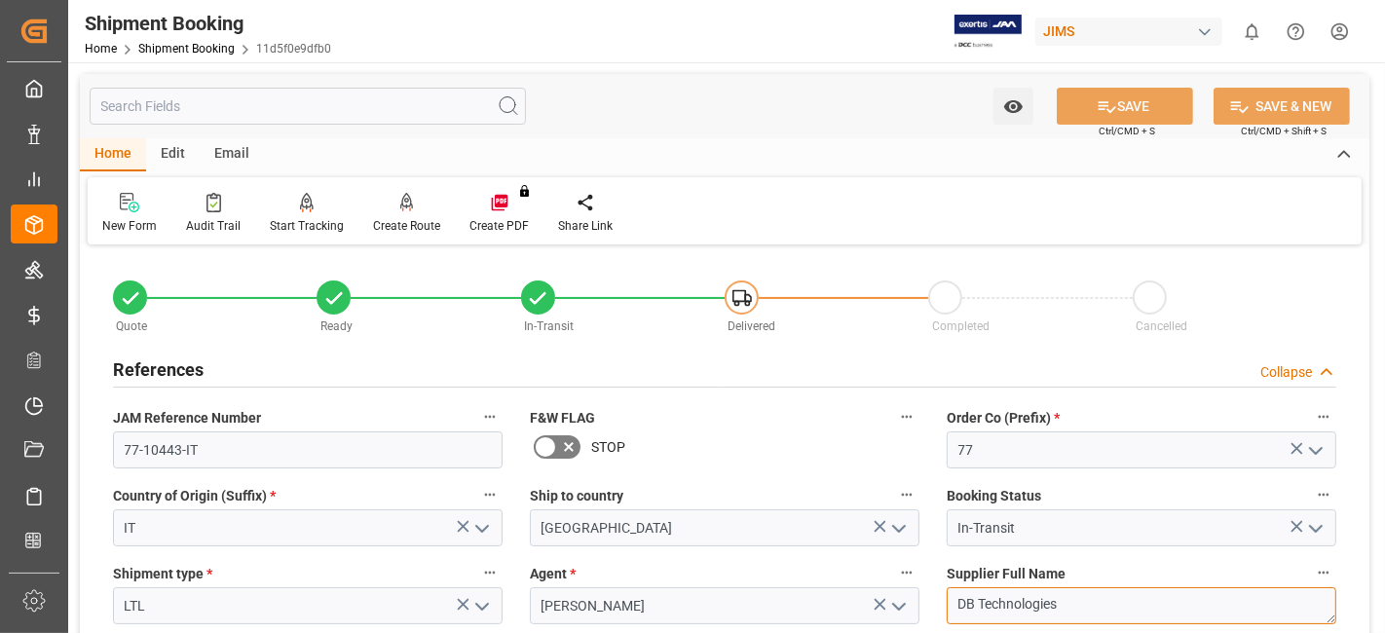
click at [1010, 588] on textarea "DB Technologies" at bounding box center [1142, 605] width 390 height 37
click at [1004, 598] on textarea "DB Technologies" at bounding box center [1142, 605] width 390 height 37
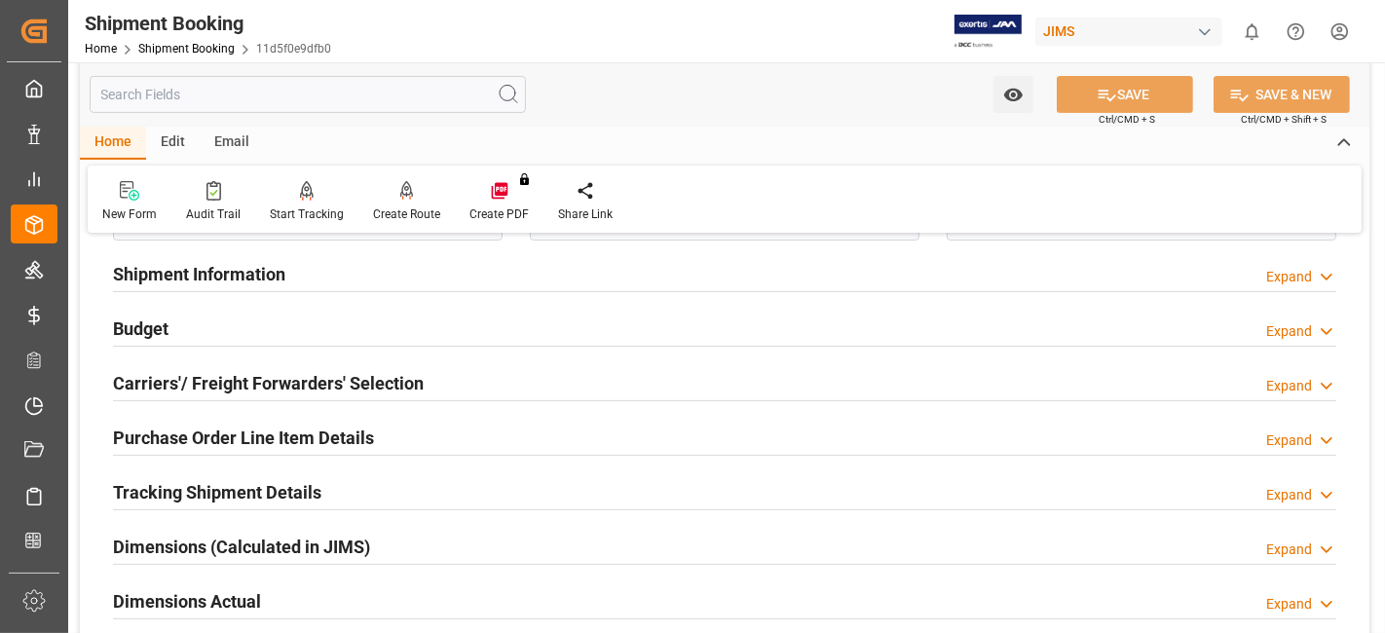
scroll to position [541, 0]
click at [242, 381] on h2 "Carriers'/ Freight Forwarders' Selection" at bounding box center [268, 382] width 311 height 26
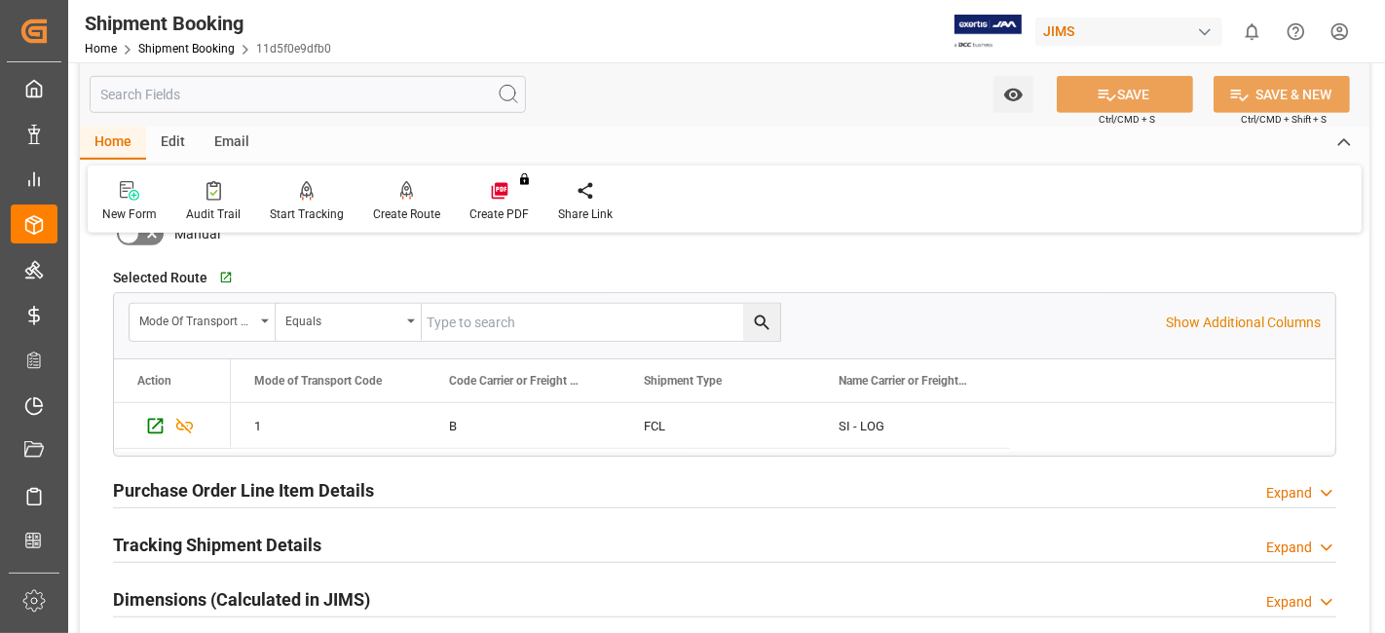
scroll to position [1082, 0]
